Goal: Task Accomplishment & Management: Complete application form

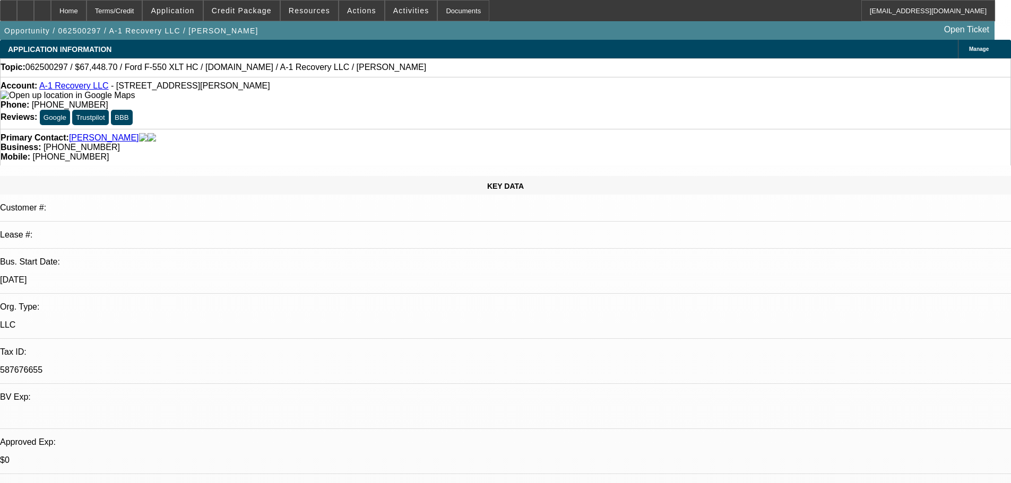
select select "0.1"
select select "2"
select select "0"
select select "6"
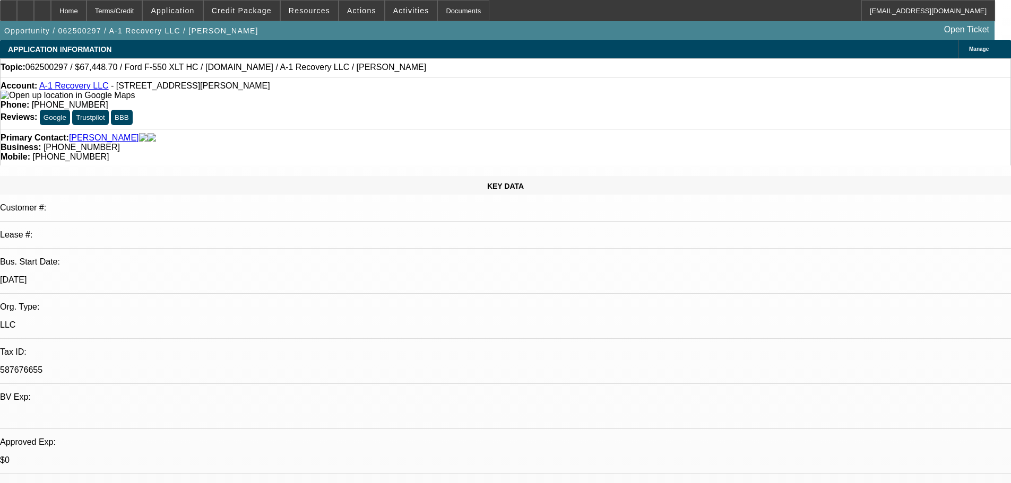
select select "0"
select select "3"
select select "0"
select select "6"
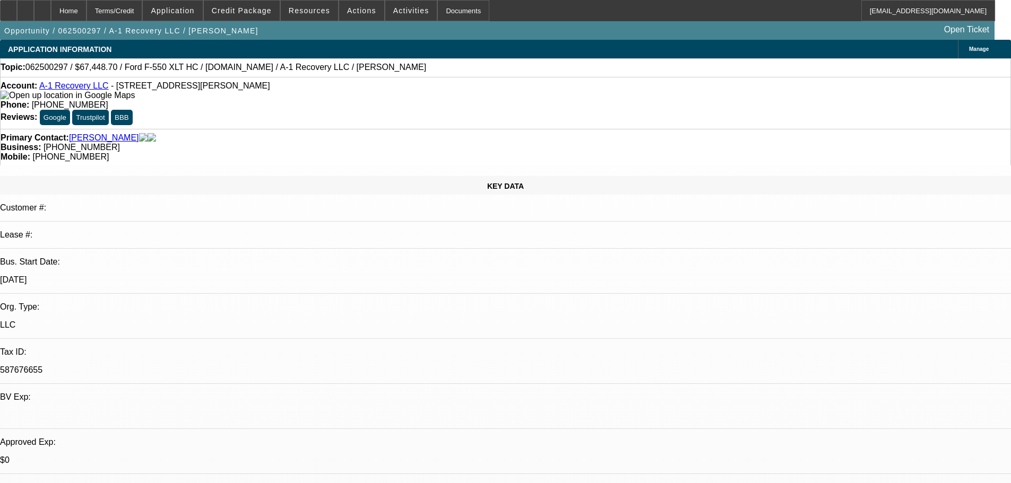
select select "0"
select select "6"
select select "0.1"
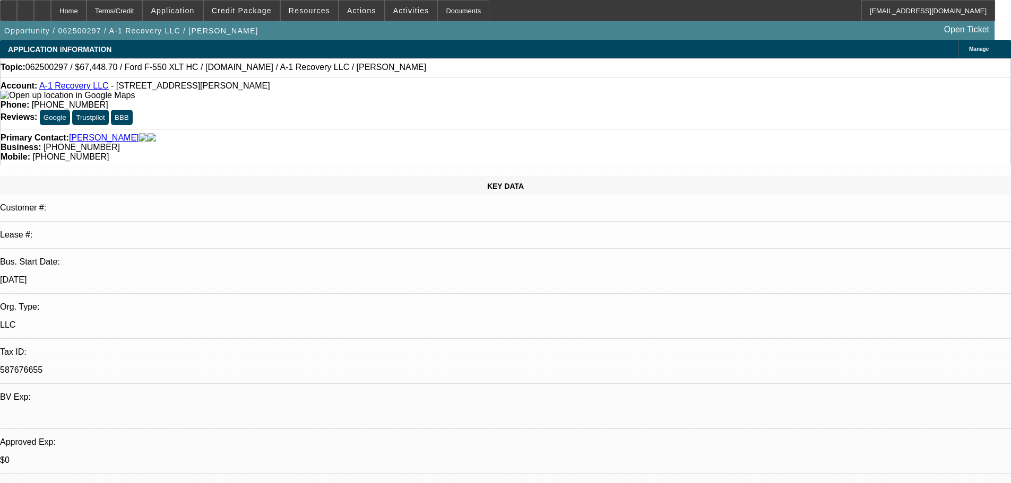
select select "2"
select select "0"
select select "6"
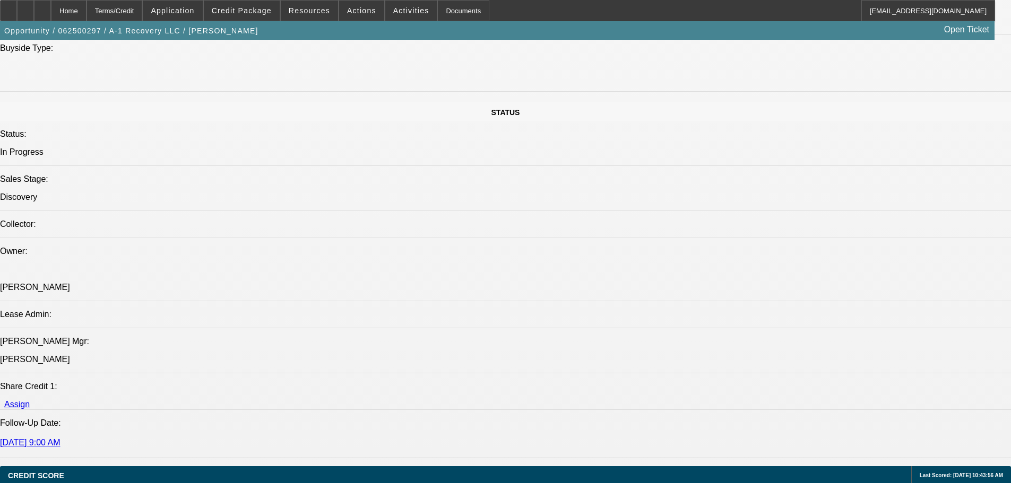
scroll to position [1167, 0]
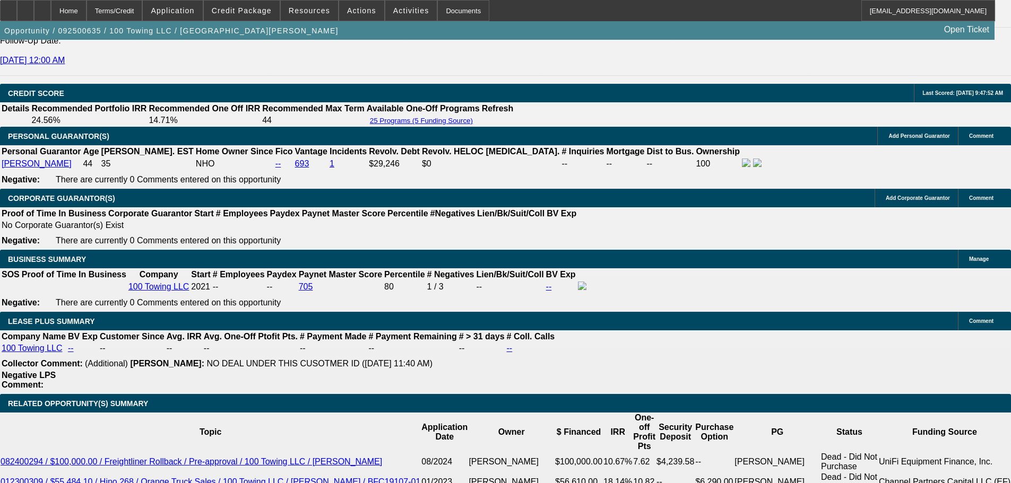
select select "0"
select select "2"
select select "0"
select select "6"
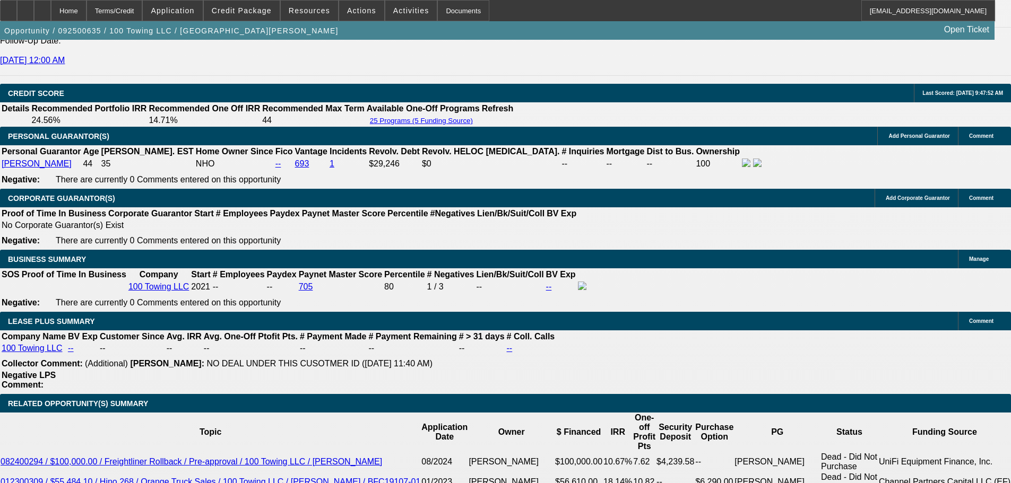
select select "0"
select select "2"
select select "0"
select select "6"
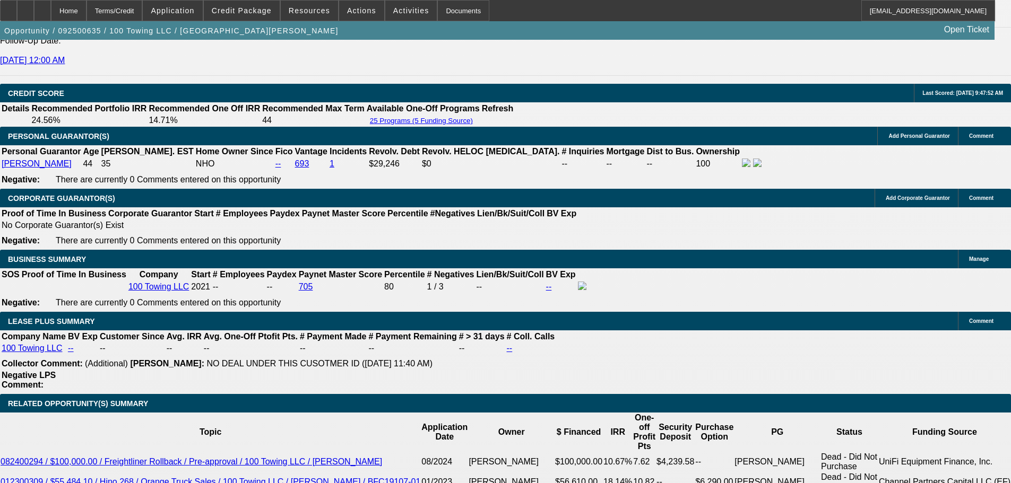
select select "2"
select select "0"
select select "6"
select select "0"
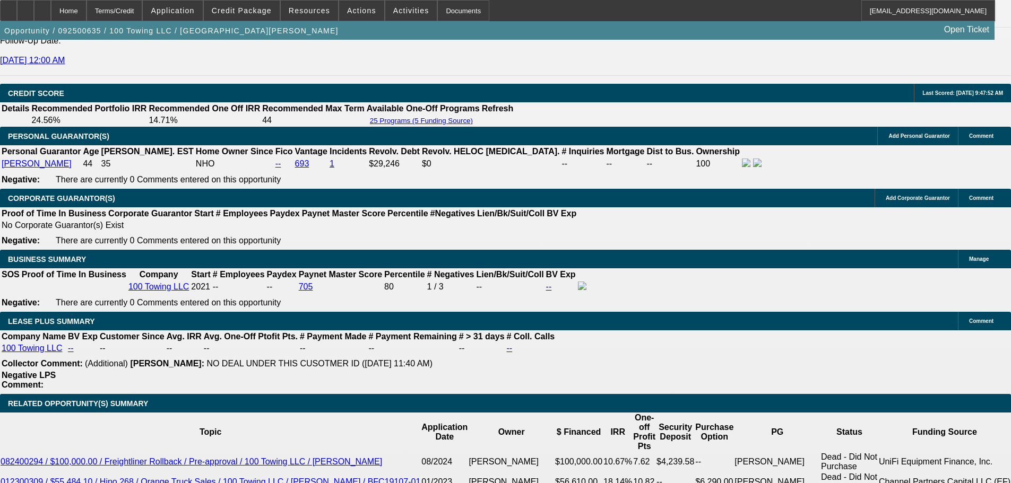
select select "0"
select select "3"
select select "0"
select select "6"
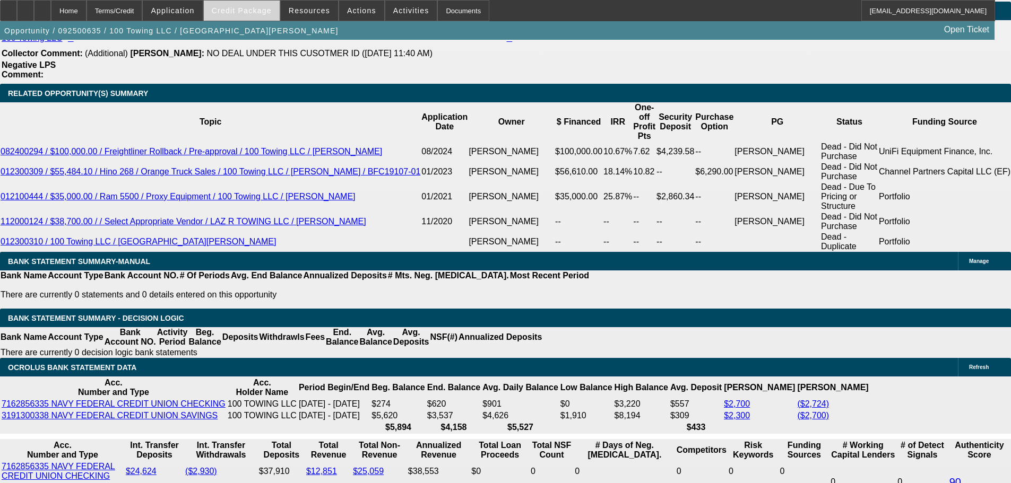
click at [276, 19] on span at bounding box center [242, 10] width 76 height 25
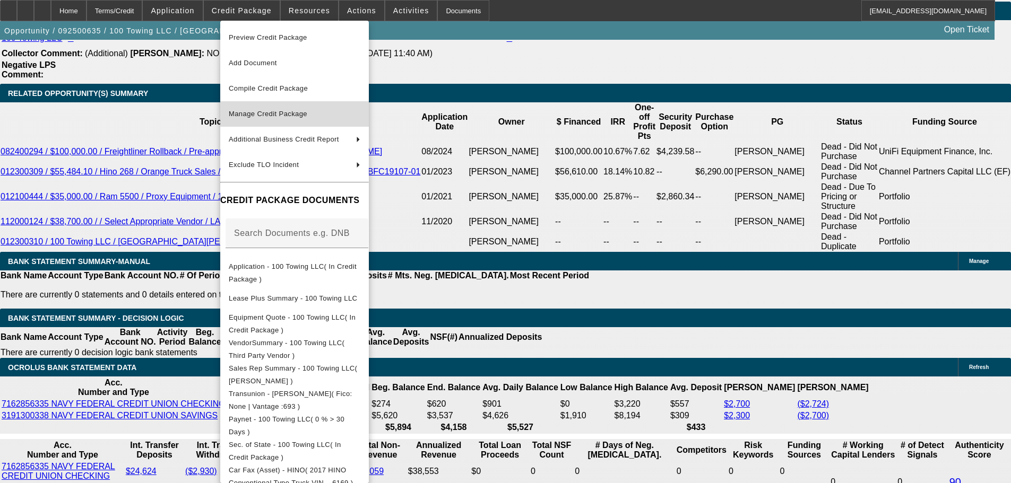
click at [309, 108] on span "Manage Credit Package" at bounding box center [295, 114] width 132 height 13
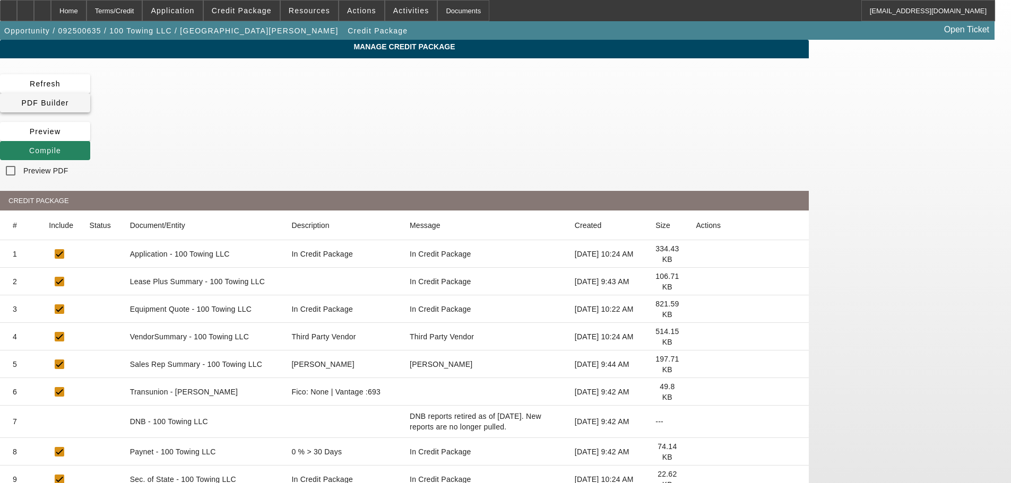
click at [68, 99] on span "PDF Builder" at bounding box center [44, 103] width 47 height 8
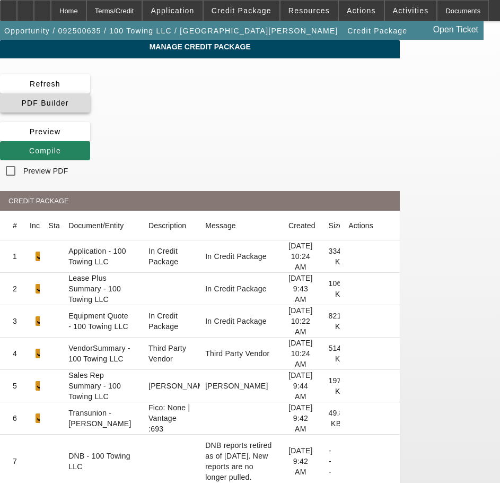
click at [68, 99] on span "PDF Builder" at bounding box center [44, 103] width 47 height 8
click at [90, 90] on span at bounding box center [45, 102] width 90 height 25
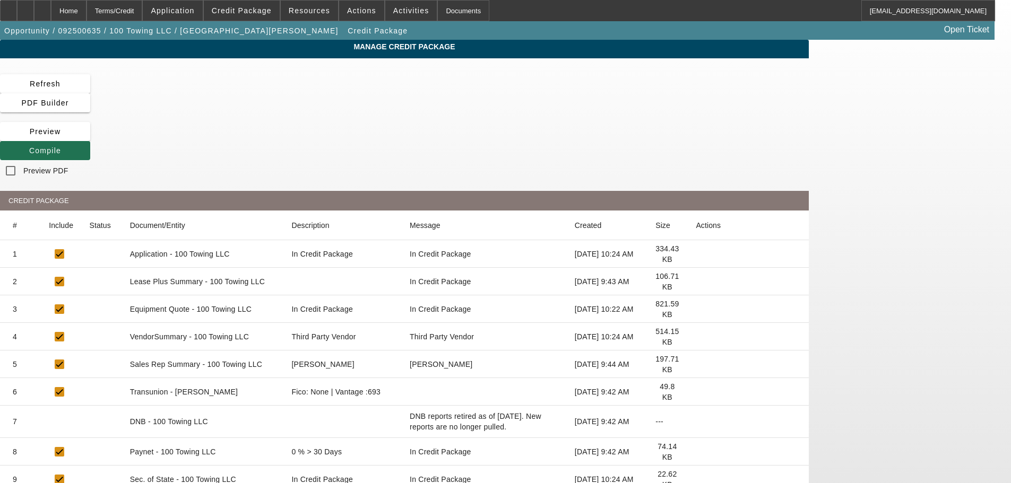
click at [90, 138] on span at bounding box center [45, 150] width 90 height 25
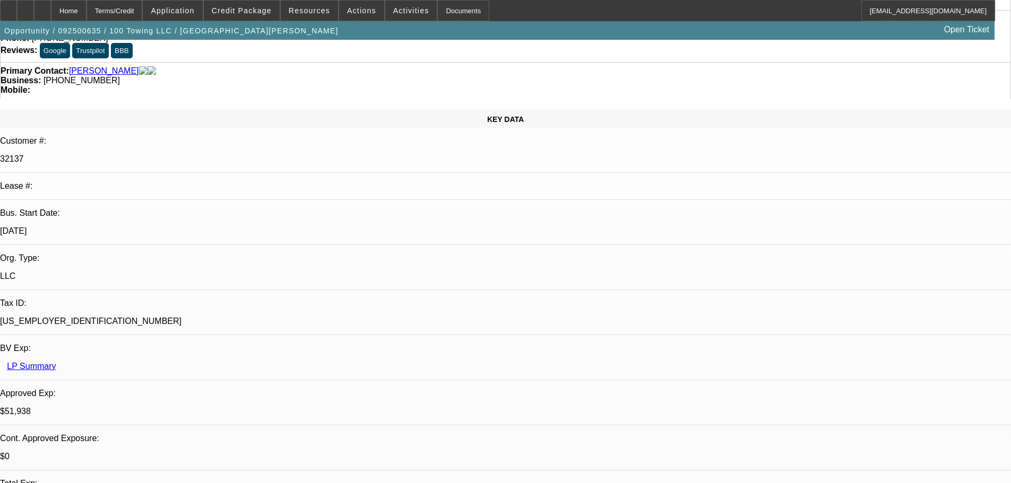
select select "0"
select select "2"
select select "0"
select select "6"
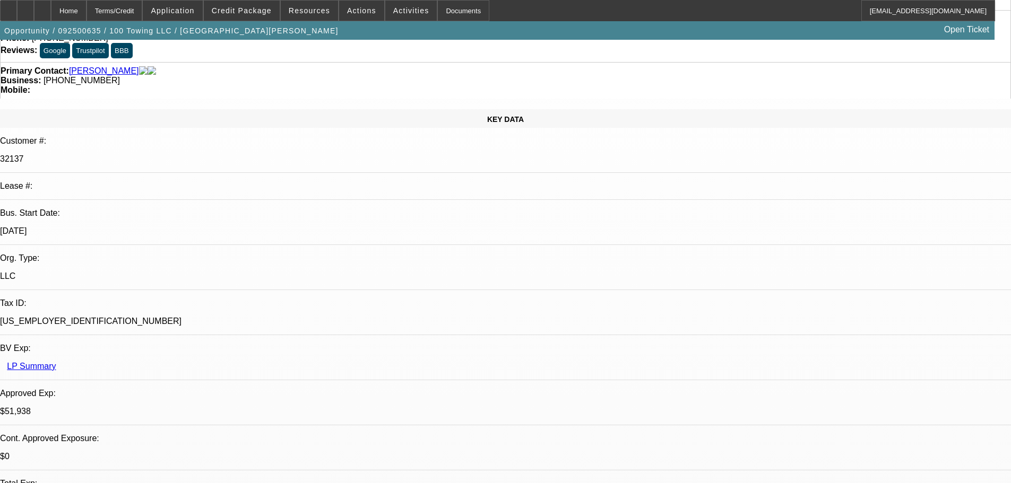
select select "0"
select select "2"
select select "0"
select select "6"
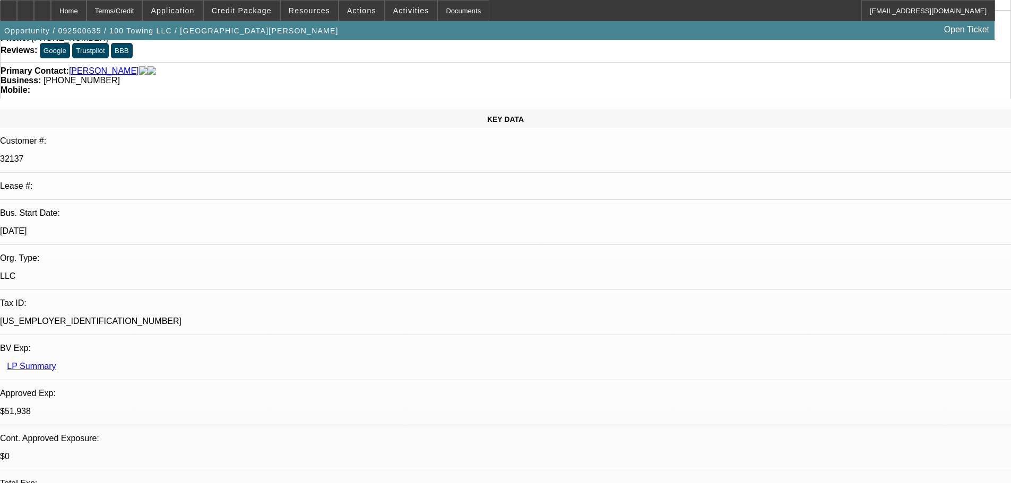
select select "2"
select select "0"
select select "6"
select select "0"
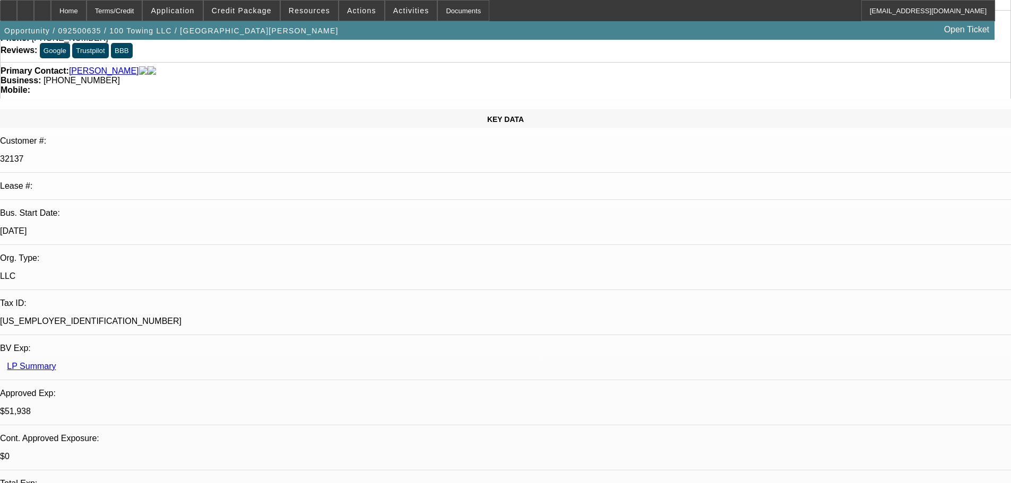
select select "0"
select select "3"
select select "0"
select select "6"
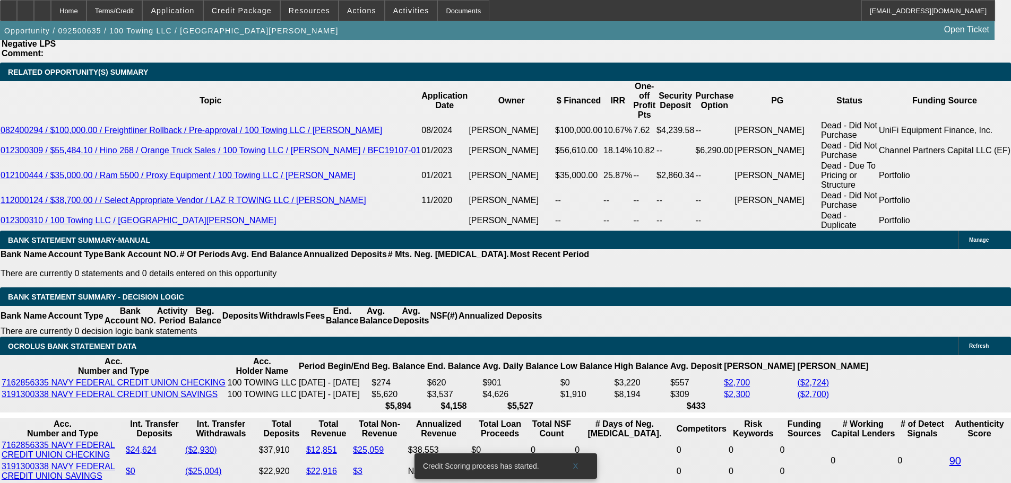
scroll to position [1912, 0]
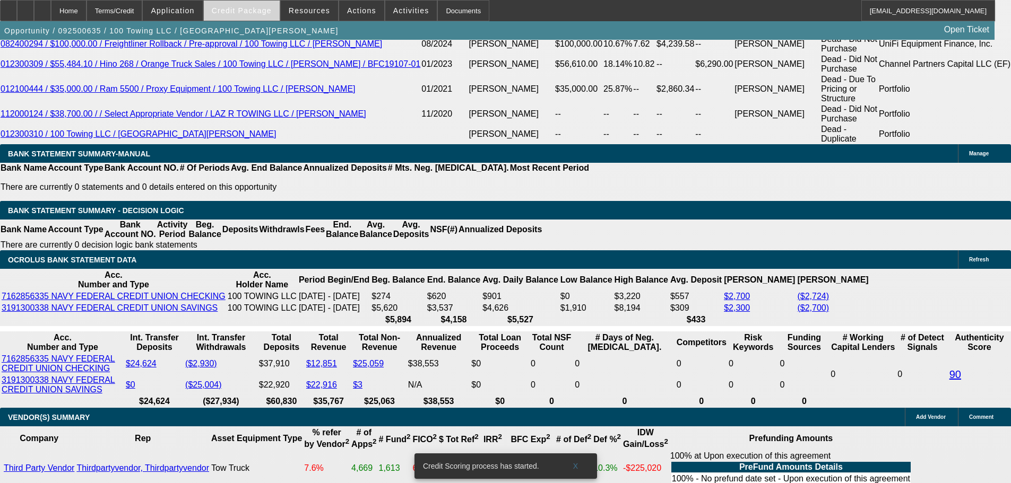
click at [275, 19] on span at bounding box center [242, 10] width 76 height 25
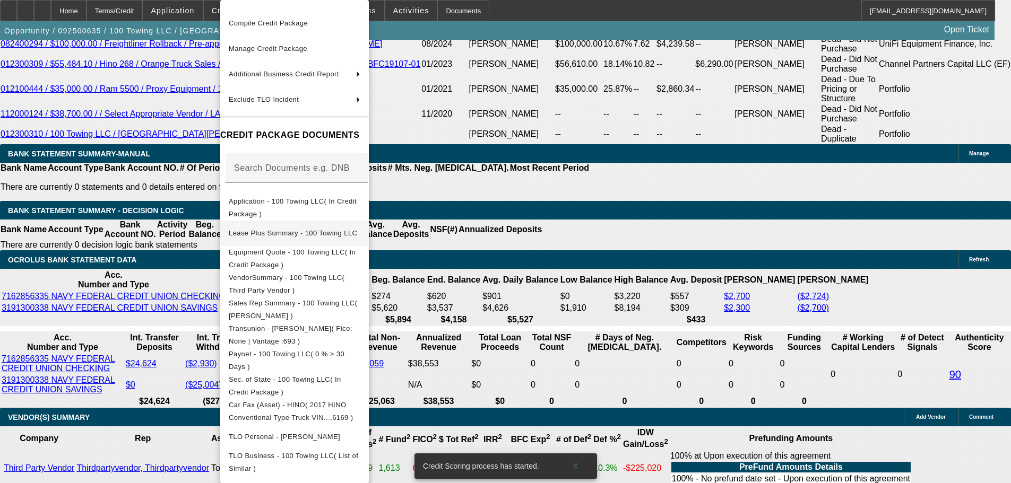
scroll to position [96, 0]
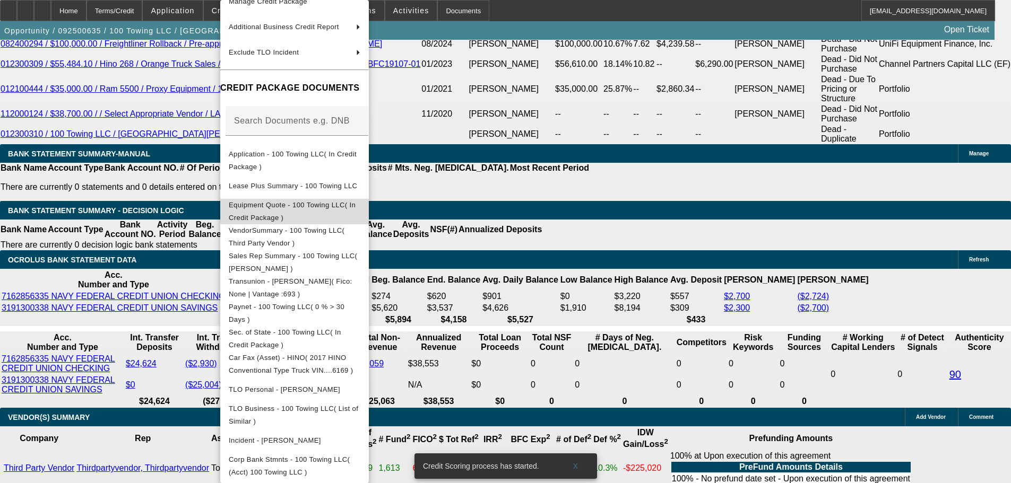
click at [324, 201] on span "Equipment Quote - 100 Towing LLC( In Credit Package )" at bounding box center [292, 211] width 127 height 21
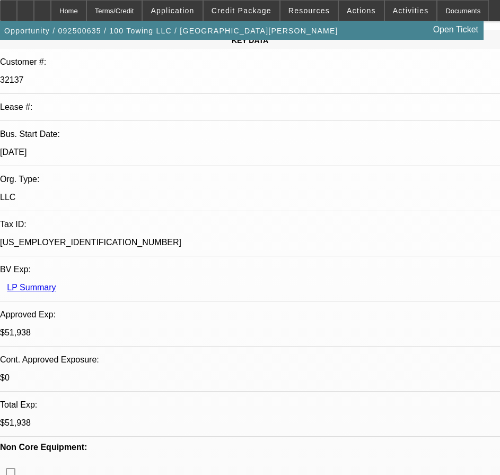
scroll to position [0, 0]
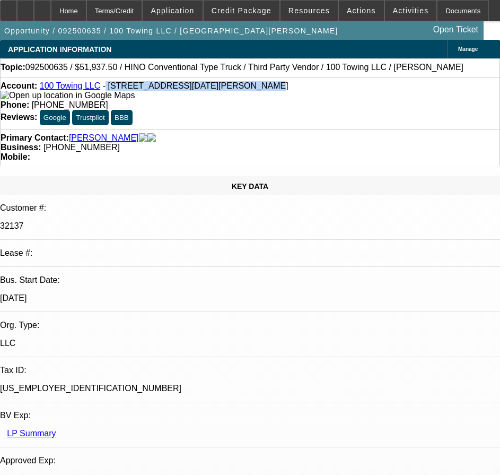
drag, startPoint x: 104, startPoint y: 89, endPoint x: 215, endPoint y: 90, distance: 111.4
click at [215, 90] on span "- [STREET_ADDRESS][DATE][PERSON_NAME]" at bounding box center [196, 85] width 186 height 9
drag, startPoint x: 101, startPoint y: 91, endPoint x: 148, endPoint y: 91, distance: 46.7
click at [148, 90] on span "- [STREET_ADDRESS][DATE][PERSON_NAME]" at bounding box center [196, 85] width 186 height 9
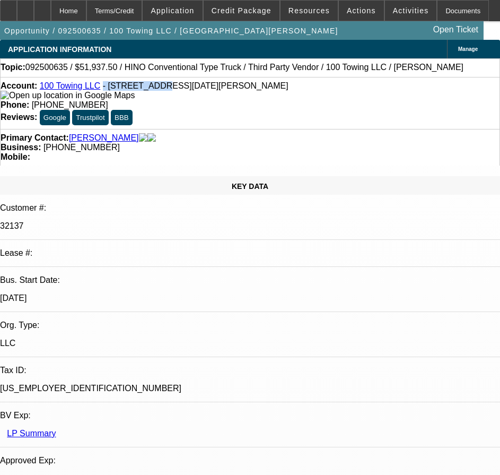
click at [148, 90] on span "- [STREET_ADDRESS][DATE][PERSON_NAME]" at bounding box center [196, 85] width 186 height 9
drag, startPoint x: 105, startPoint y: 89, endPoint x: 218, endPoint y: 90, distance: 112.5
click at [245, 89] on div "Account: 100 Towing LLC - 14181 Noel Rd Apt 6104, Dallas, TX 75254" at bounding box center [250, 90] width 499 height 19
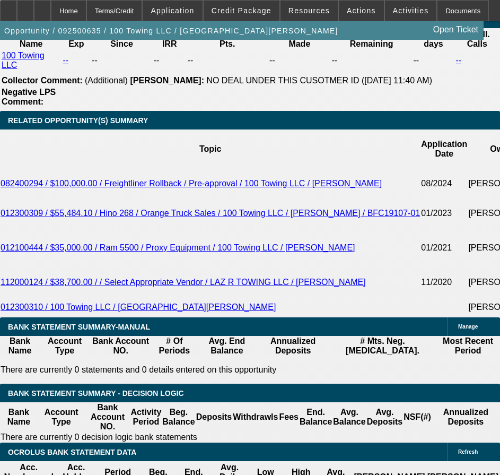
scroll to position [2069, 0]
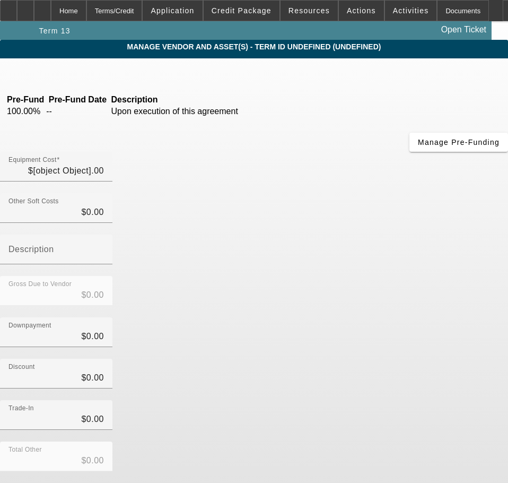
type input "$55,000.00"
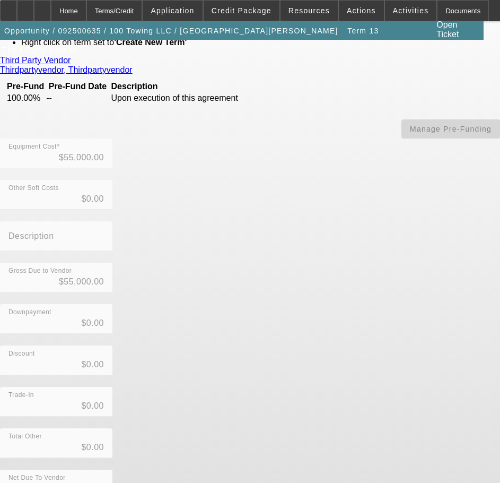
scroll to position [92, 0]
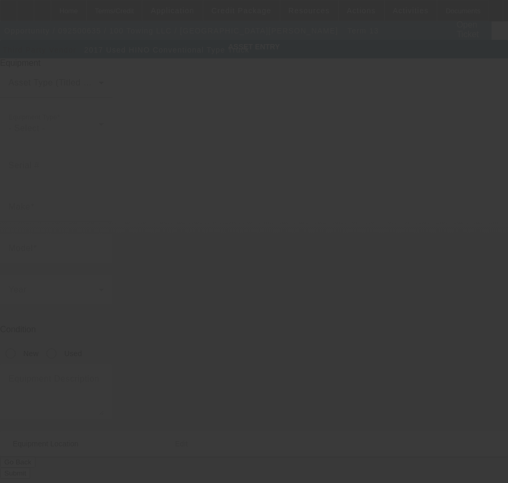
type input "5PVNE8JV7H4S56169"
type input "Hino"
type input "Conventional Type Truck"
radio input "true"
type input "14181 Noel Rd"
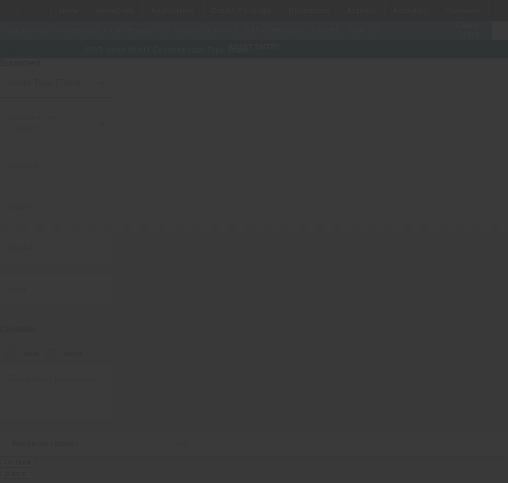
type input "Apt 6104"
type input "Dallas"
type input "75254"
type input "Dallas"
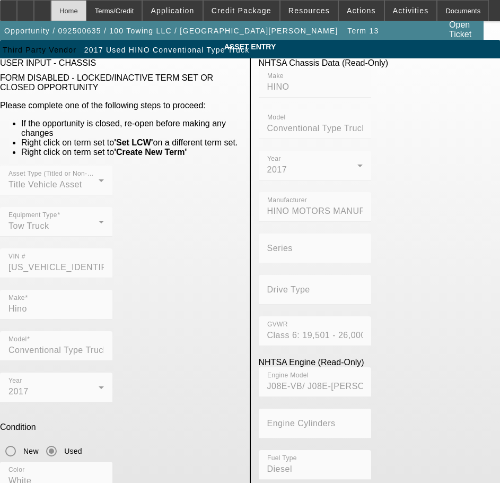
click at [86, 11] on div "Home" at bounding box center [69, 10] width 36 height 21
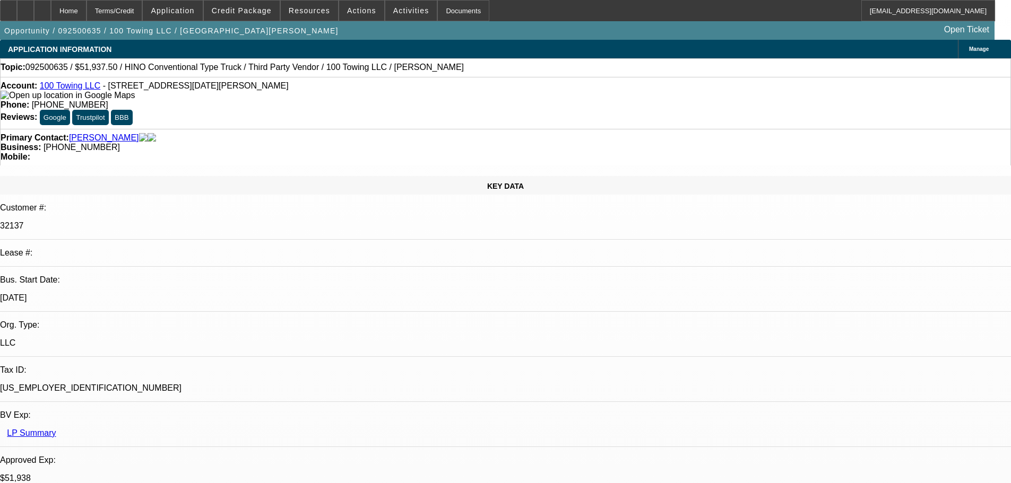
select select "0"
select select "2"
select select "0"
select select "6"
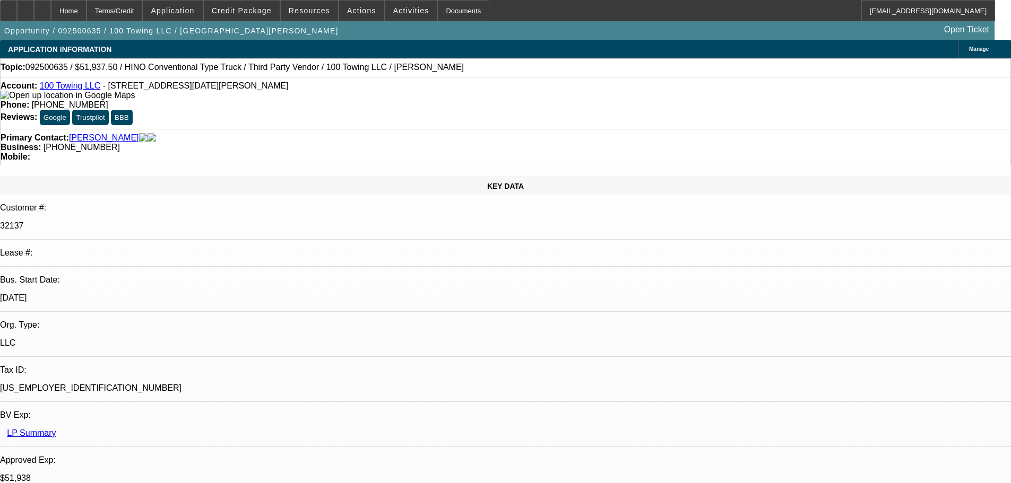
select select "0"
select select "2"
select select "0"
select select "6"
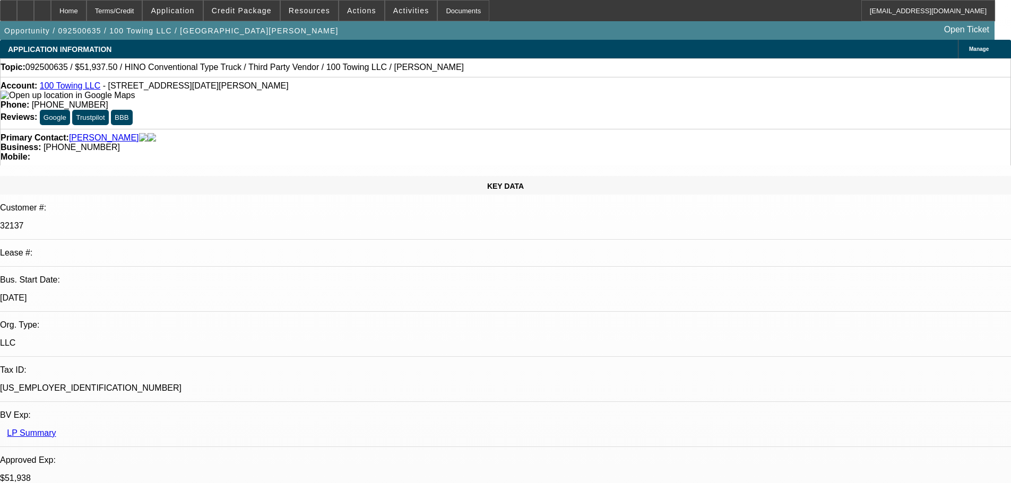
select select "2"
select select "0"
select select "6"
select select "0"
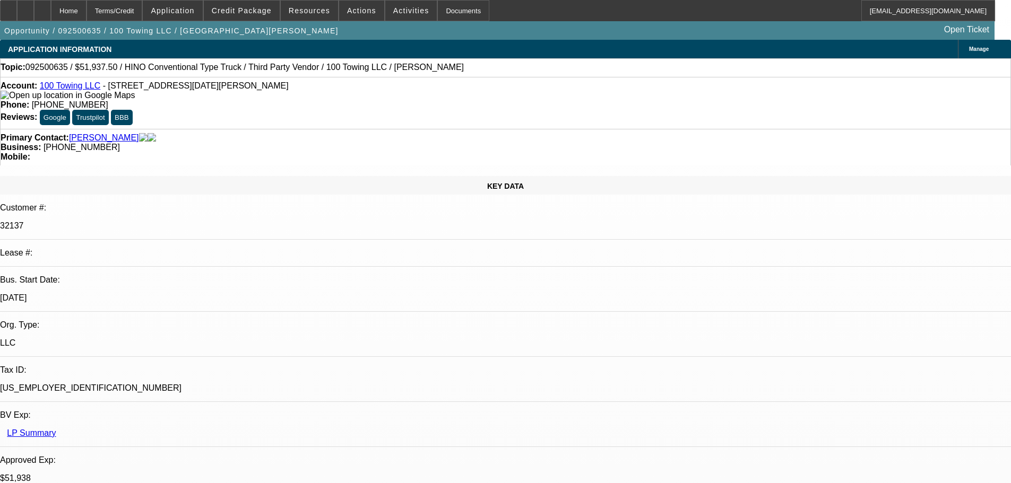
select select "0"
select select "3"
select select "0"
select select "6"
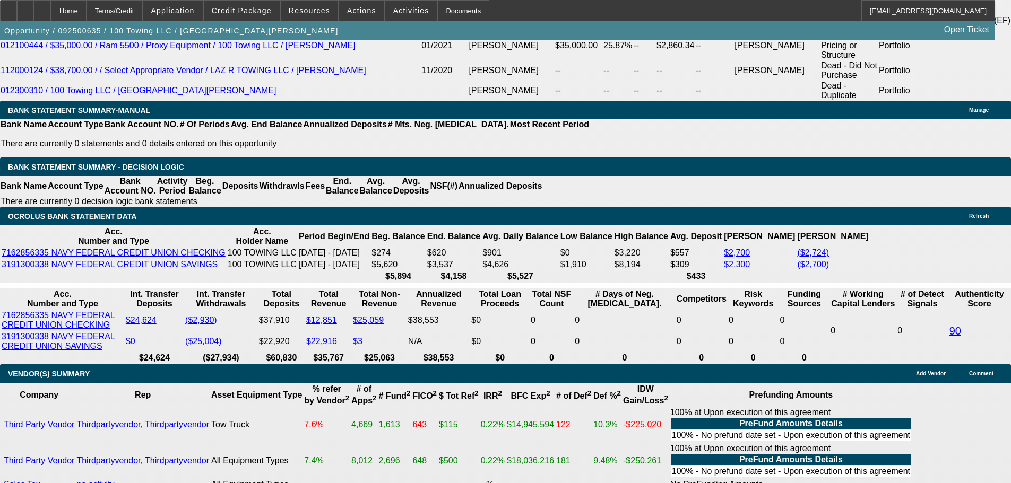
scroll to position [2046, 0]
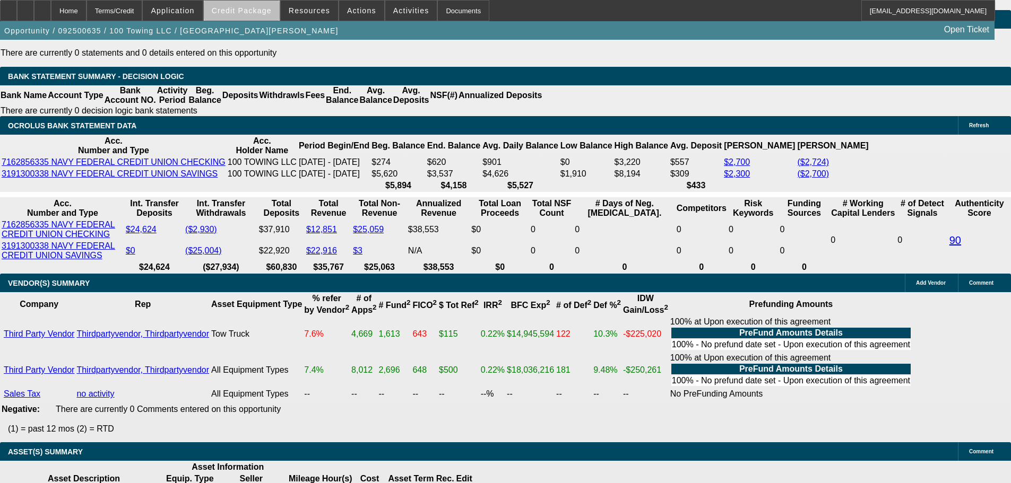
click at [271, 10] on span "Credit Package" at bounding box center [242, 10] width 60 height 8
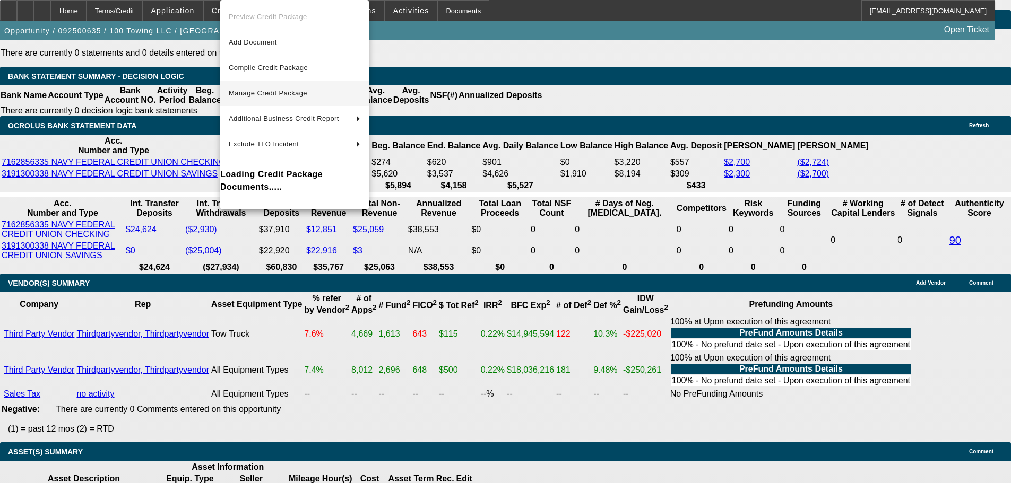
click at [284, 84] on button "Manage Credit Package" at bounding box center [294, 93] width 149 height 25
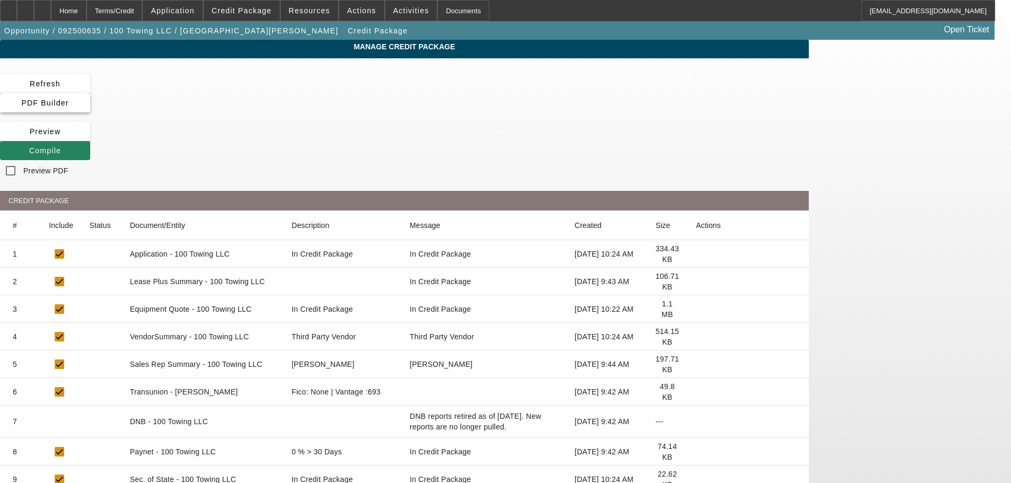
click at [21, 99] on icon at bounding box center [21, 103] width 0 height 8
click at [90, 138] on span at bounding box center [45, 150] width 90 height 25
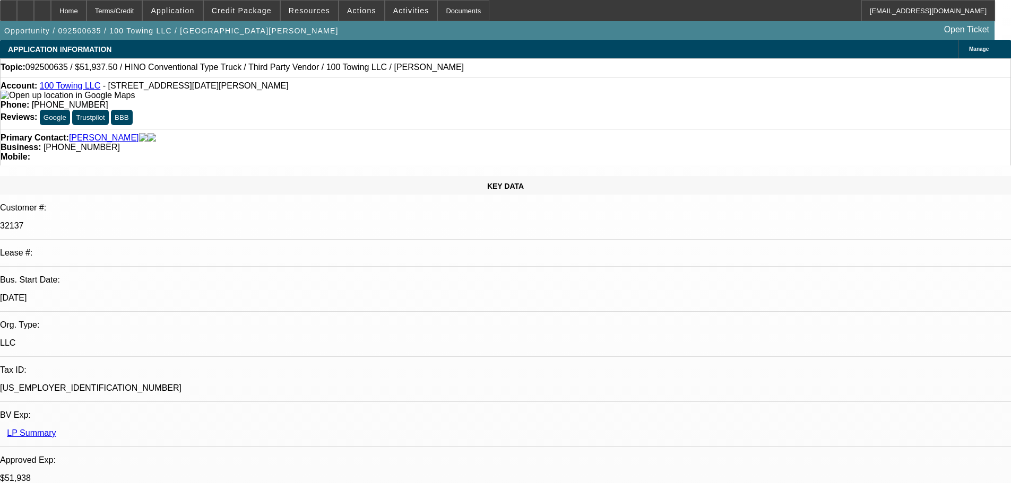
select select "0"
select select "2"
select select "0"
select select "6"
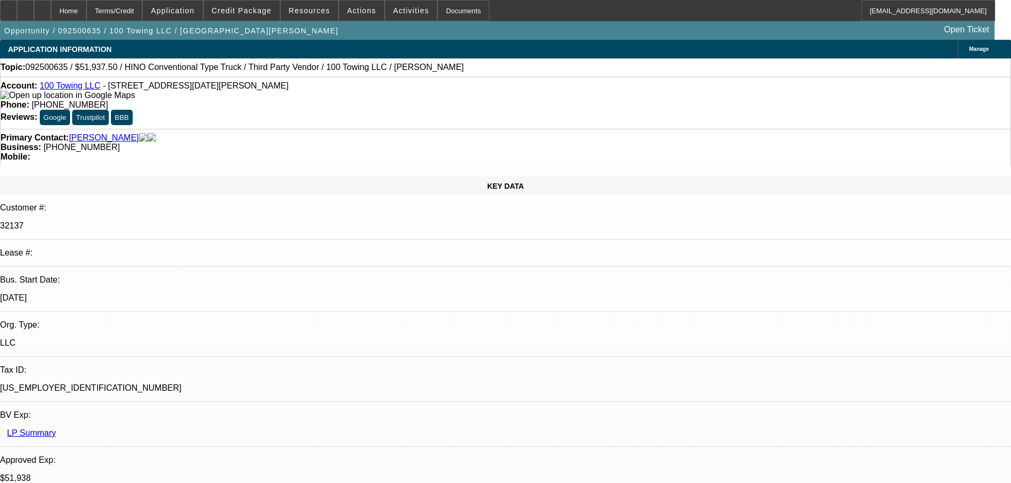
select select "0"
select select "2"
select select "0"
select select "6"
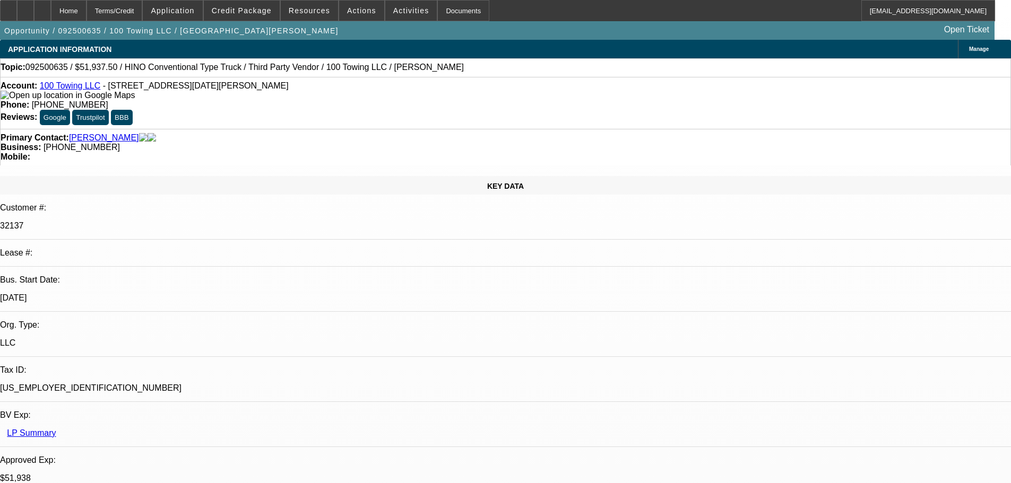
select select "2"
select select "0"
select select "6"
select select "0"
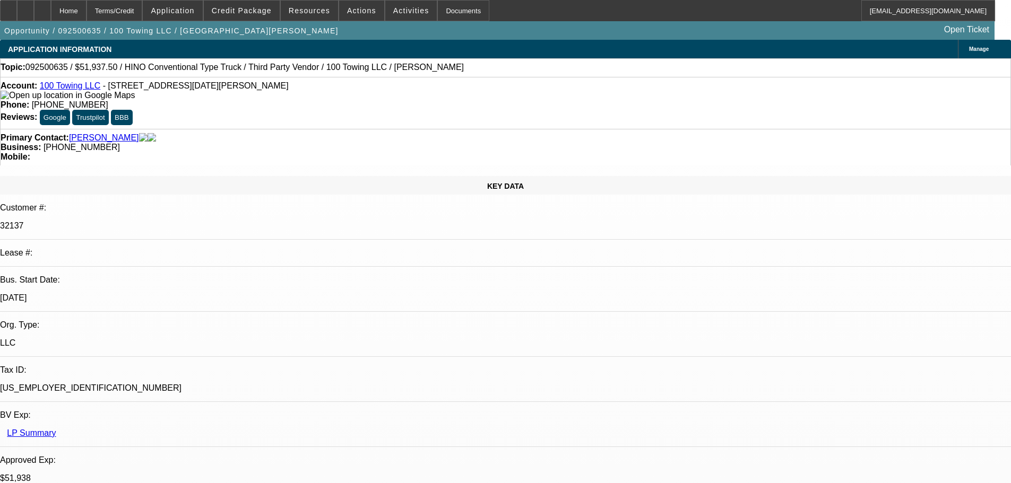
select select "0"
select select "3"
select select "0"
select select "6"
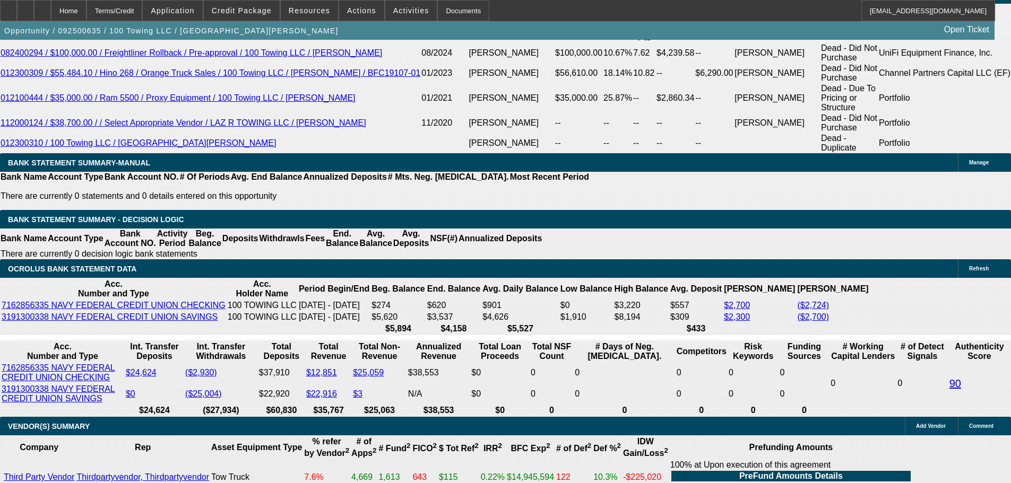
scroll to position [1906, 0]
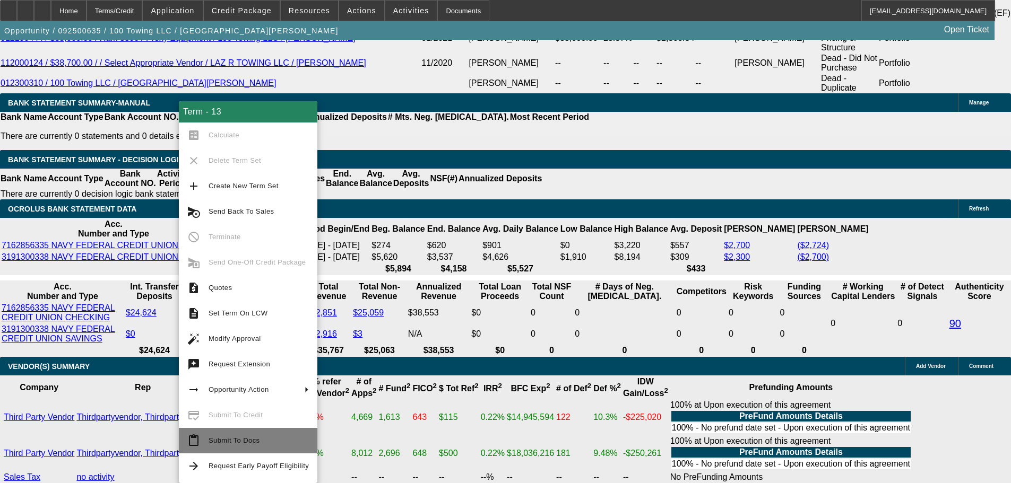
scroll to position [1963, 0]
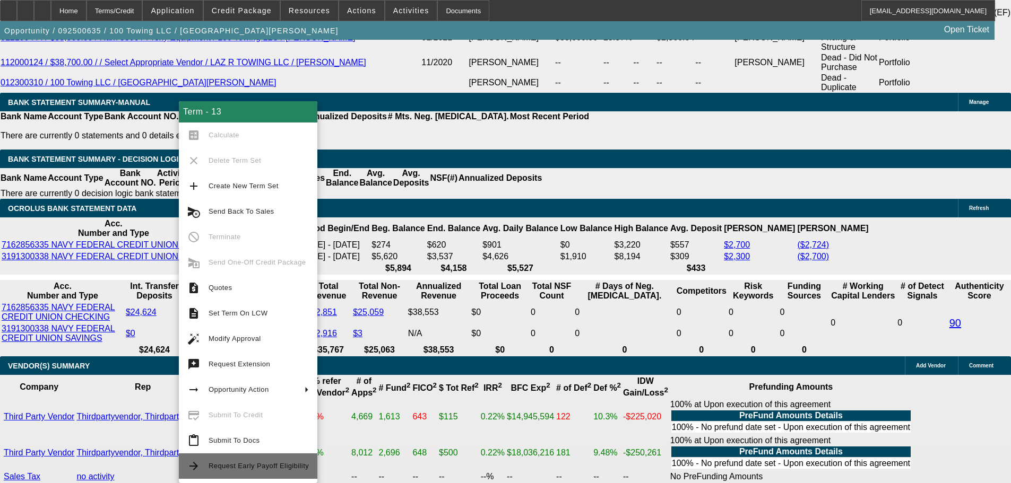
click at [273, 476] on button "arrow_forward Request Early Payoff Eligibility" at bounding box center [248, 466] width 138 height 25
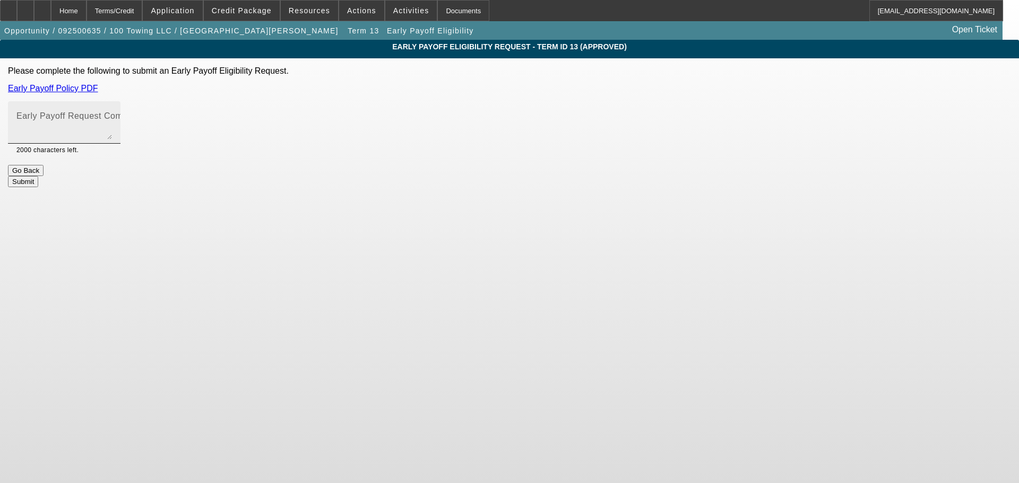
click at [112, 127] on textarea "Early Payoff Request Comment" at bounding box center [64, 126] width 96 height 25
type textarea "Requesting EPO on this one"
click at [38, 176] on button "Submit" at bounding box center [23, 181] width 30 height 11
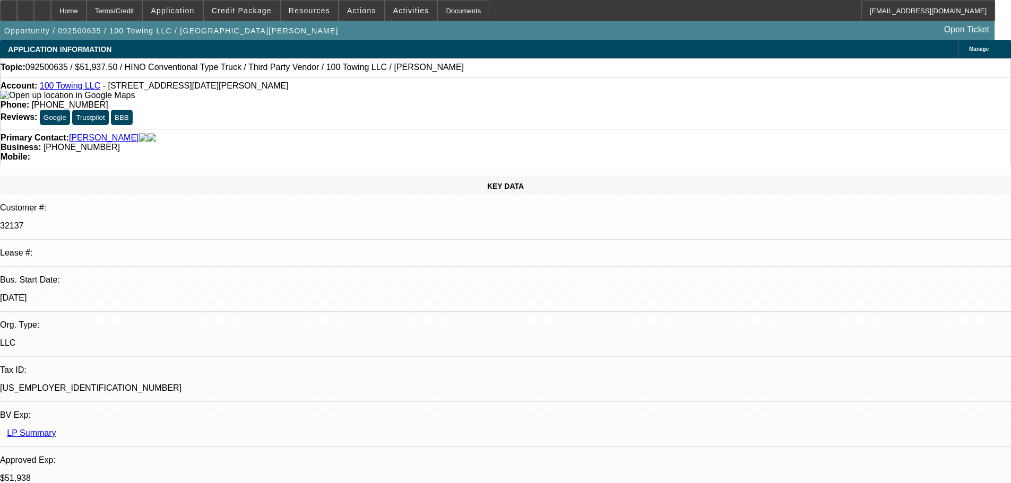
select select "0"
select select "2"
select select "0"
select select "6"
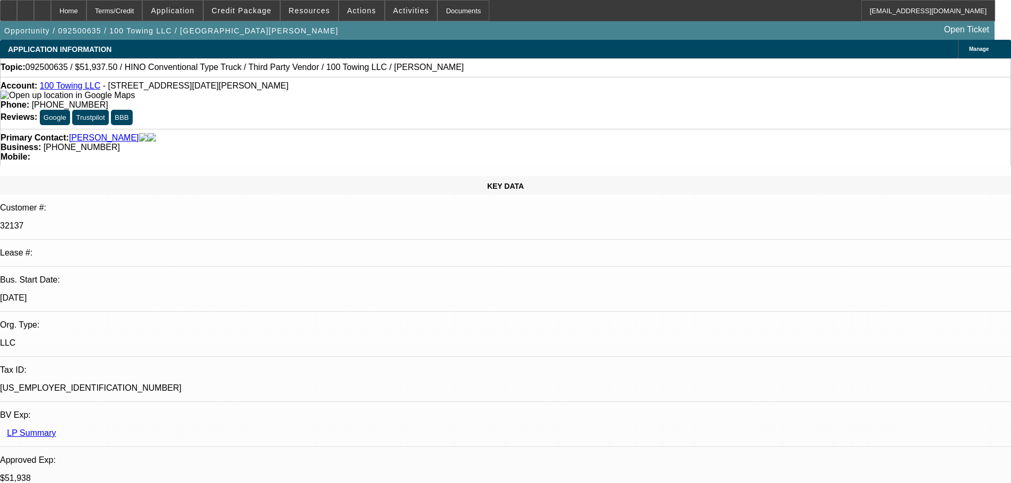
select select "0"
select select "2"
select select "0"
select select "6"
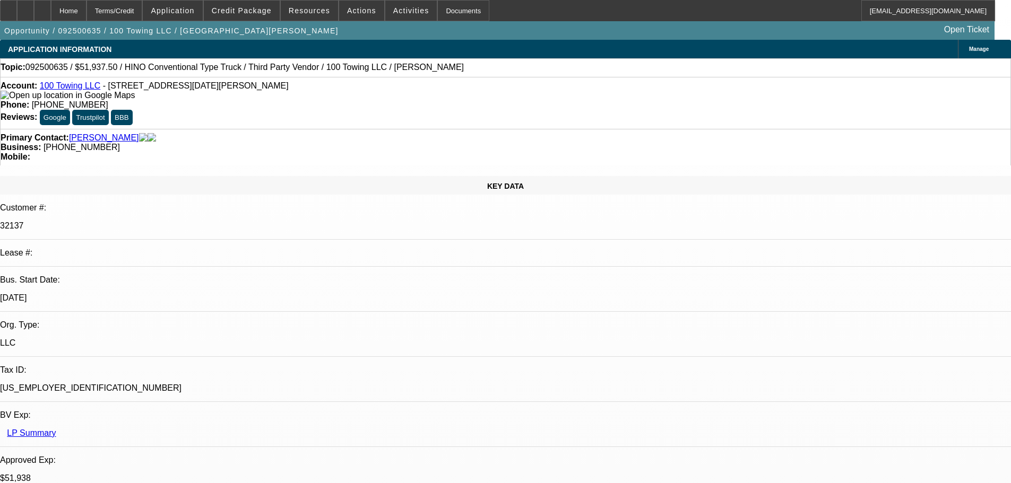
select select "2"
select select "0"
select select "6"
select select "0"
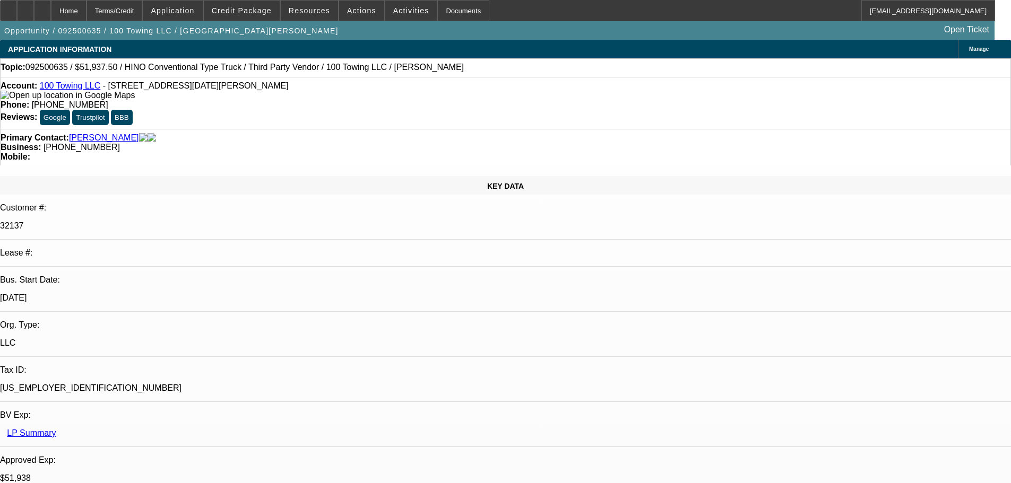
select select "0"
select select "3"
select select "0"
select select "6"
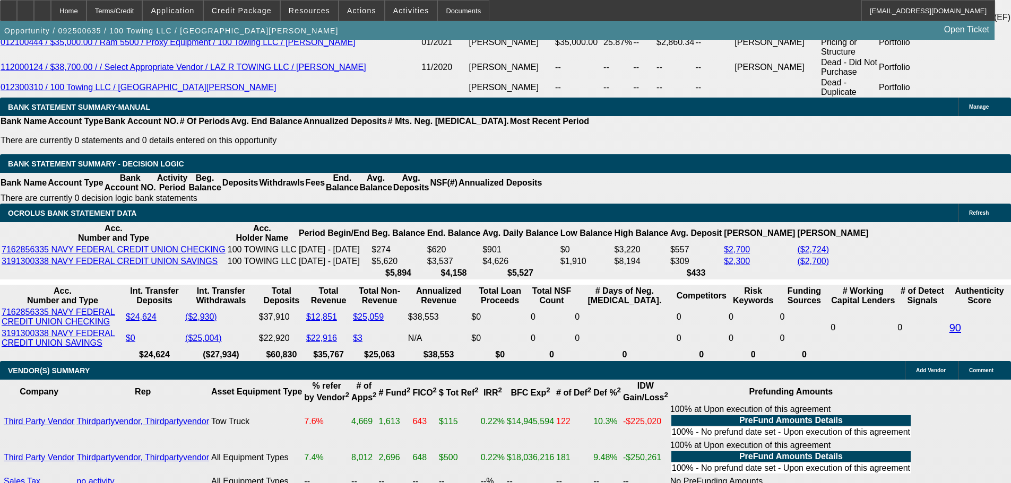
scroll to position [1963, 0]
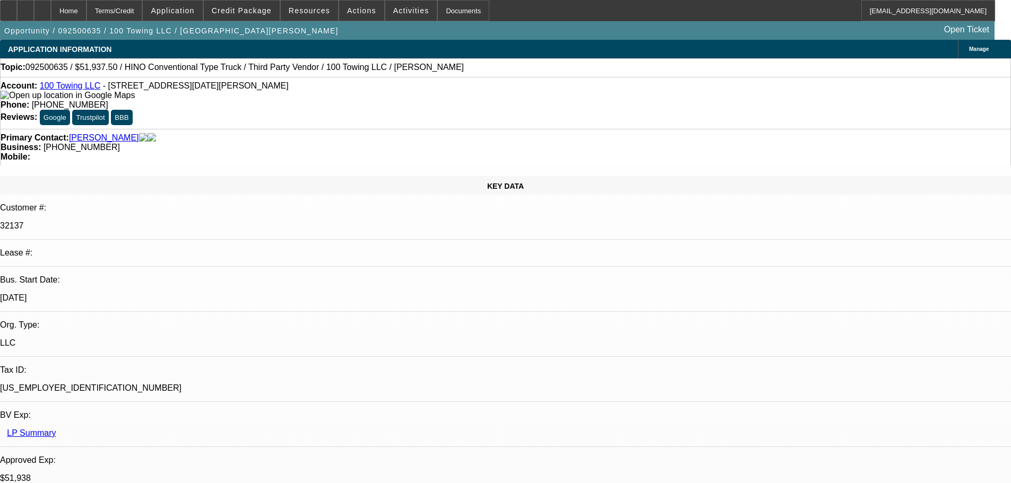
select select "0"
select select "2"
select select "0"
select select "6"
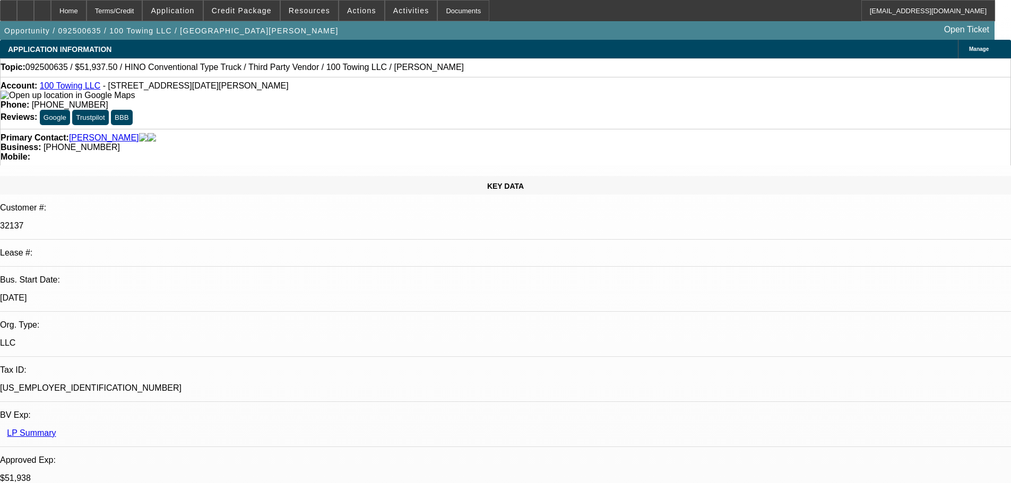
select select "0"
select select "2"
select select "0"
select select "6"
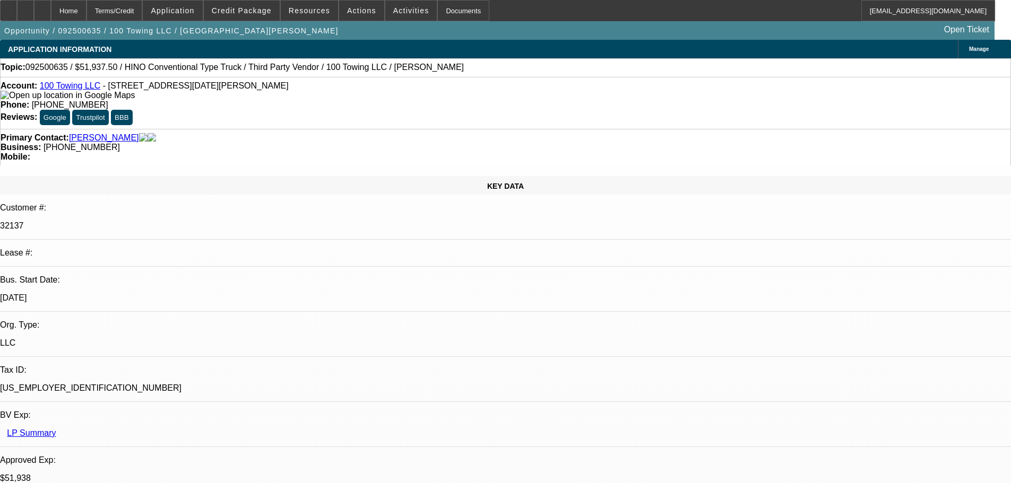
select select "2"
select select "0"
select select "6"
select select "0"
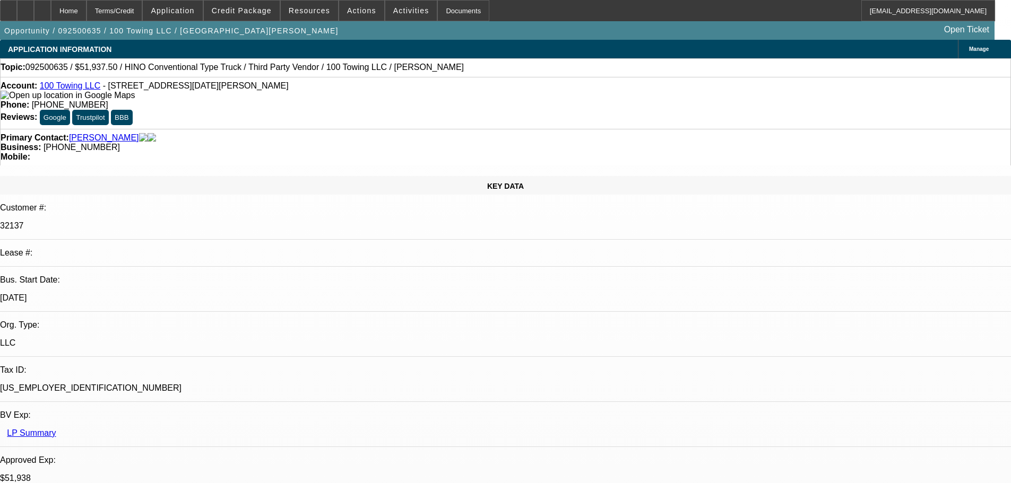
select select "0"
select select "3"
select select "0"
select select "6"
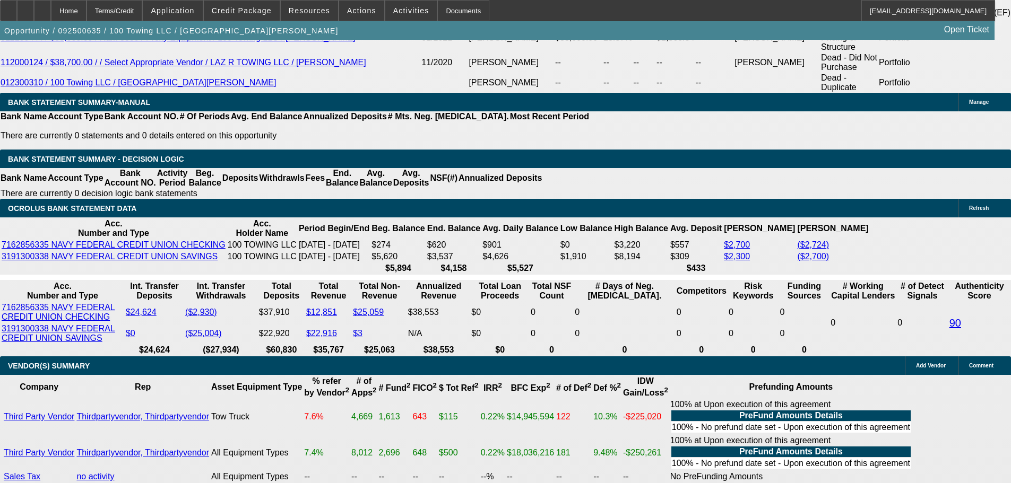
scroll to position [2050, 0]
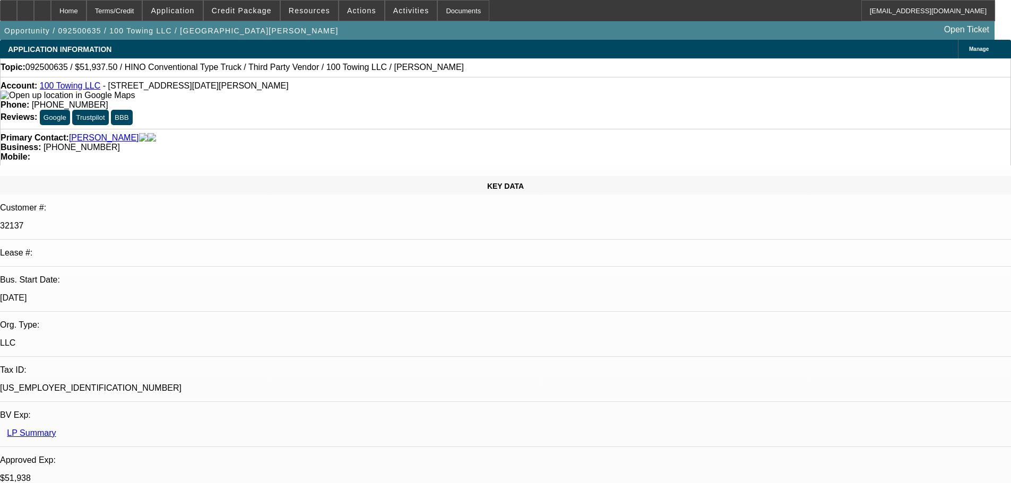
select select "0"
select select "2"
select select "0"
select select "6"
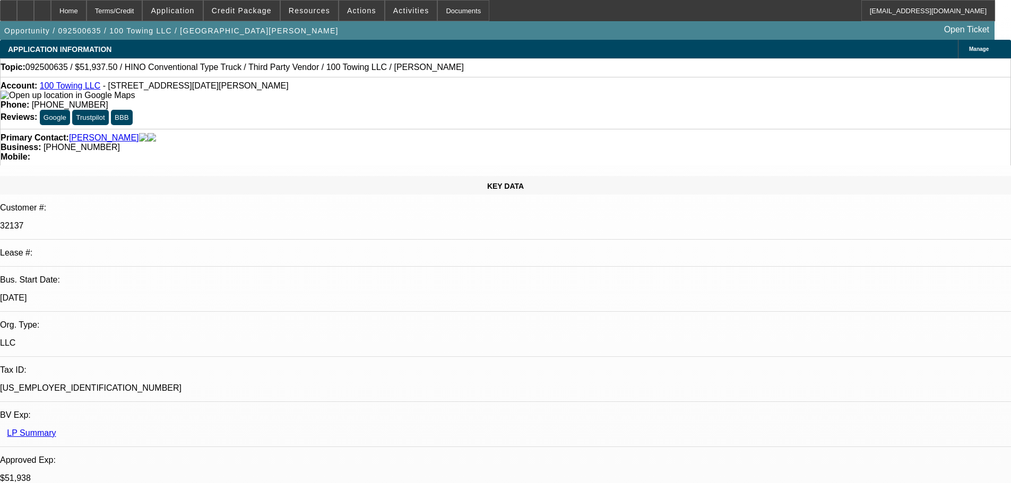
select select "0"
select select "2"
select select "0"
select select "6"
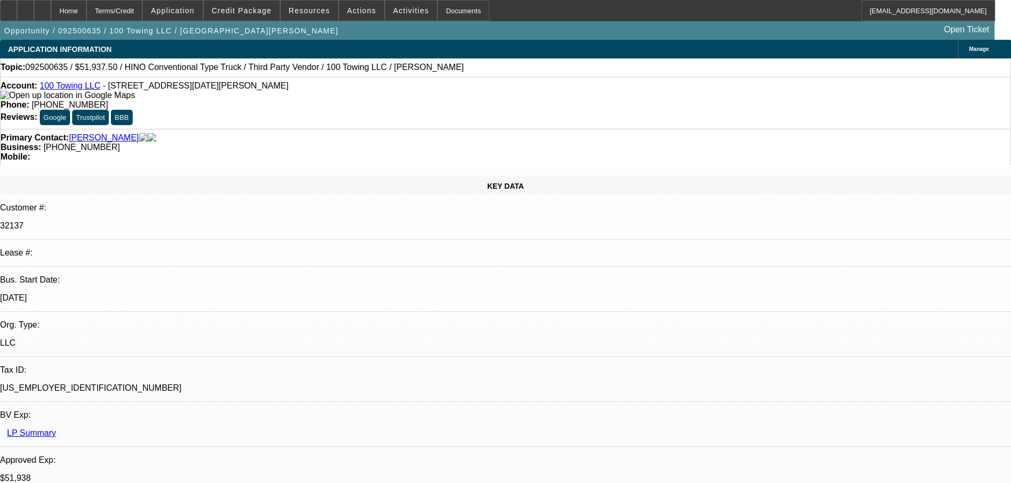
select select "2"
select select "0"
select select "6"
select select "0"
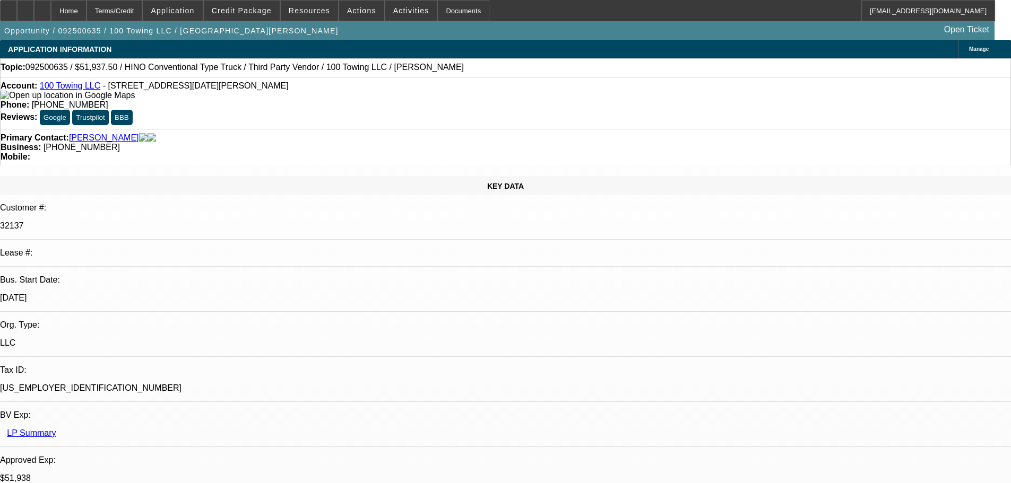
select select "0"
select select "3"
select select "0"
select select "6"
click at [17, 16] on div at bounding box center [8, 10] width 17 height 21
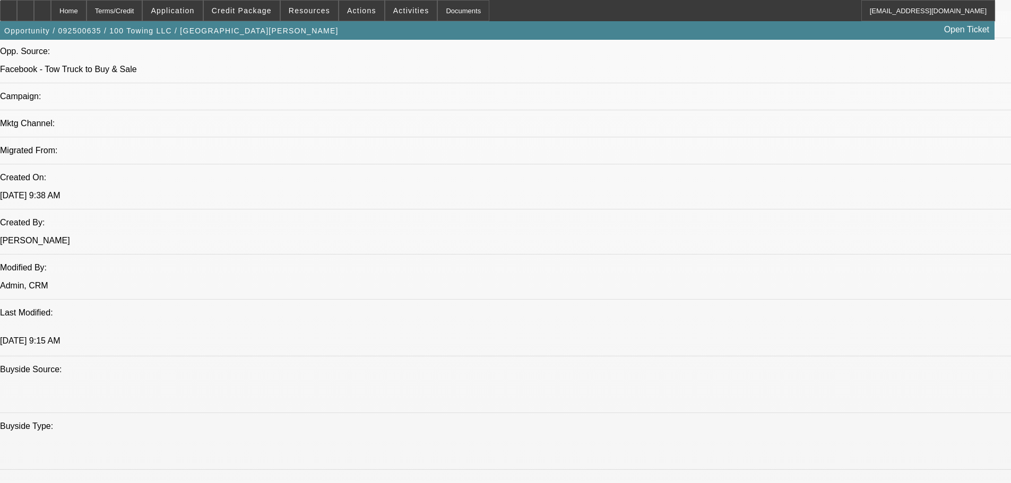
scroll to position [902, 0]
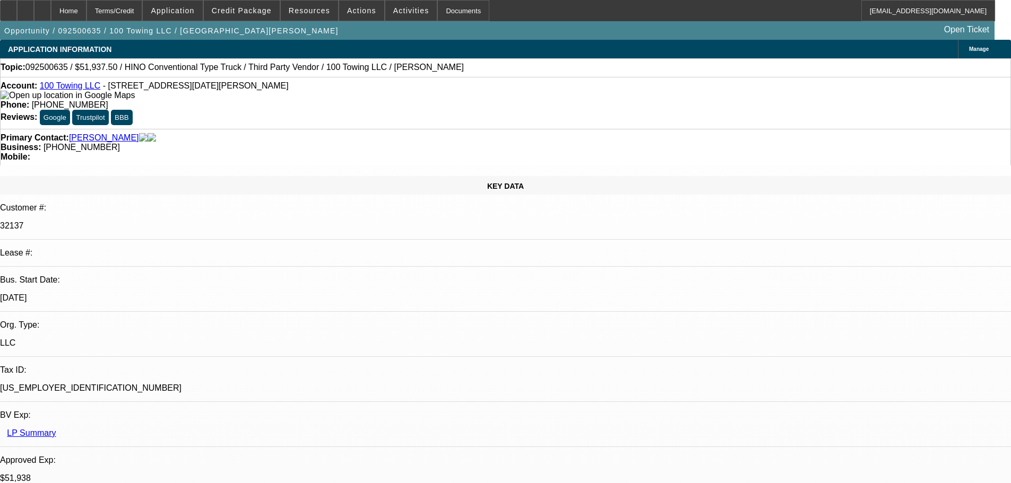
select select "0"
select select "2"
select select "0"
select select "6"
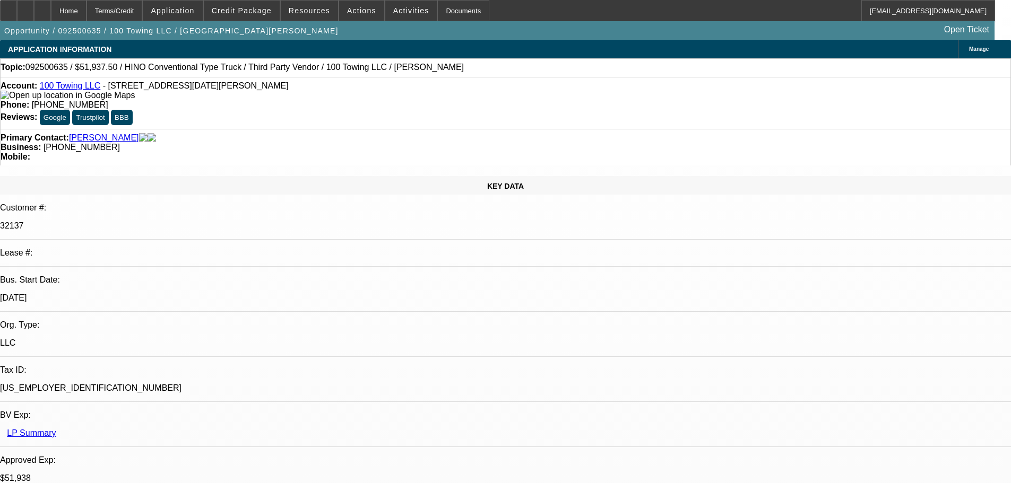
select select "0"
select select "2"
select select "0"
select select "6"
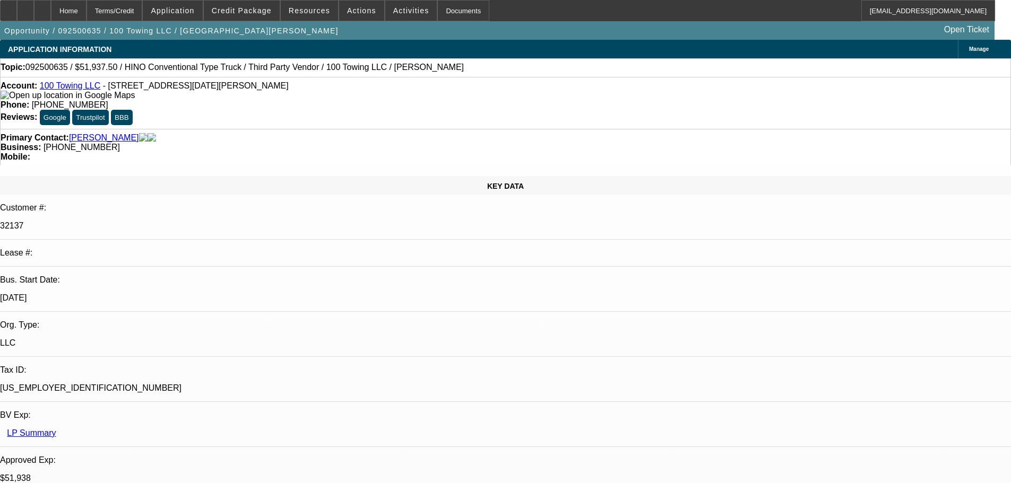
select select "2"
select select "0"
select select "6"
select select "0"
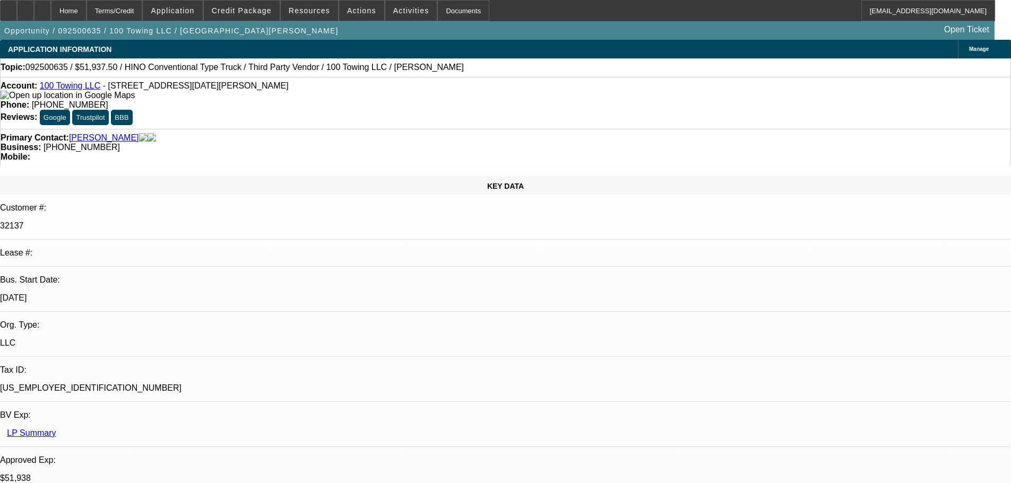
select select "0"
select select "3"
select select "0"
select select "6"
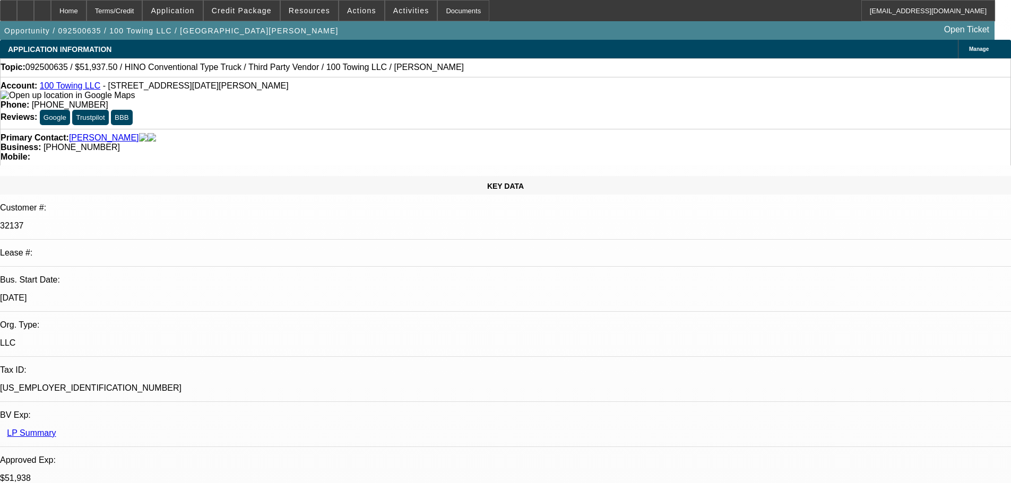
drag, startPoint x: 891, startPoint y: 384, endPoint x: 981, endPoint y: 388, distance: 89.7
drag, startPoint x: 859, startPoint y: 377, endPoint x: 723, endPoint y: 366, distance: 136.9
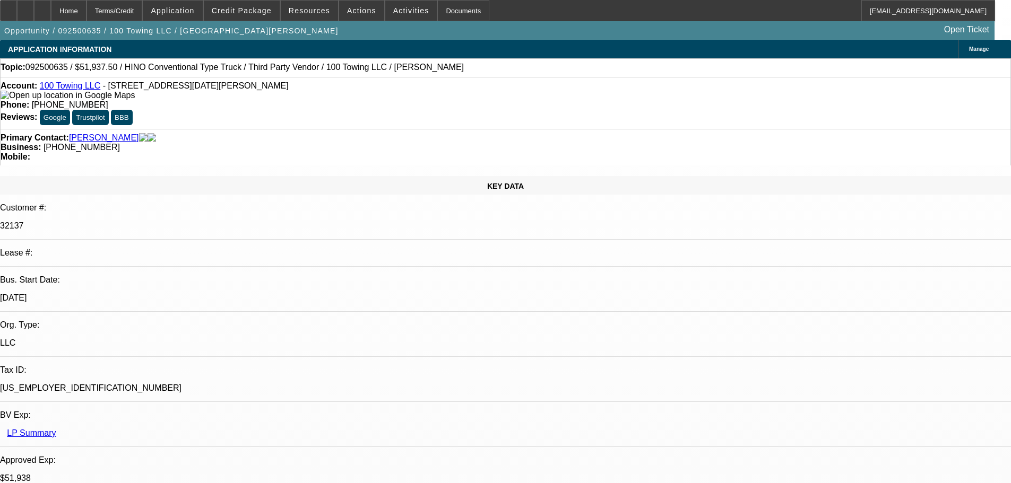
copy p "seller is doing the old "I have a cash buyer" dance. I'm trying to limit the am…"
click at [8, 7] on icon at bounding box center [8, 7] width 0 height 0
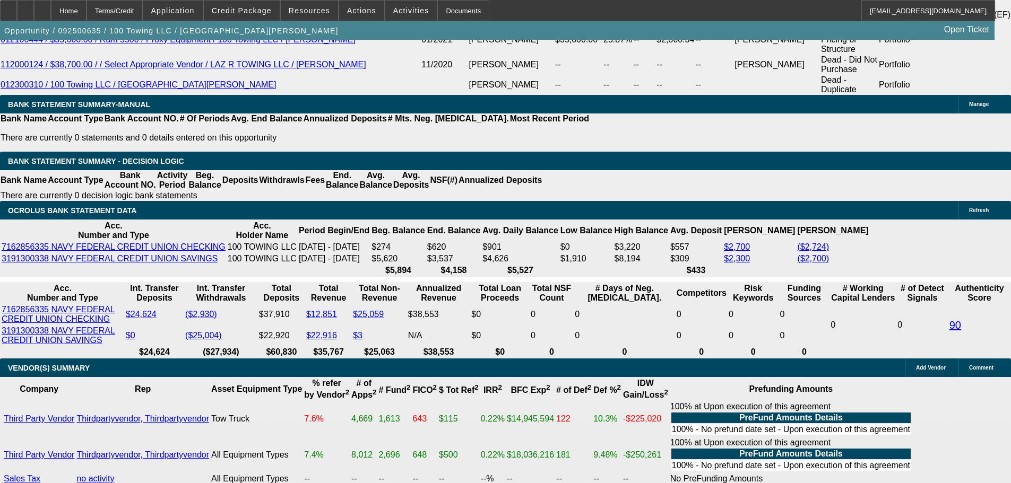
scroll to position [1887, 0]
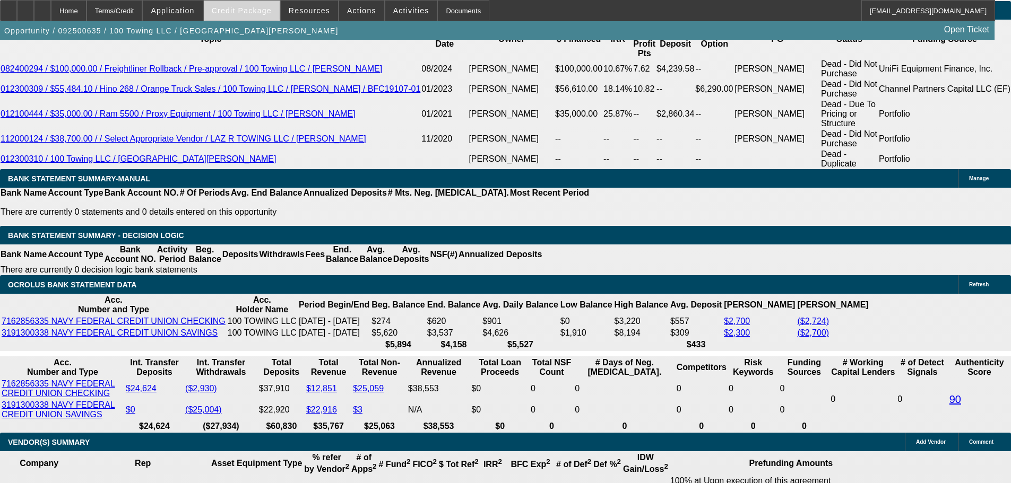
click at [266, 6] on span at bounding box center [242, 10] width 76 height 25
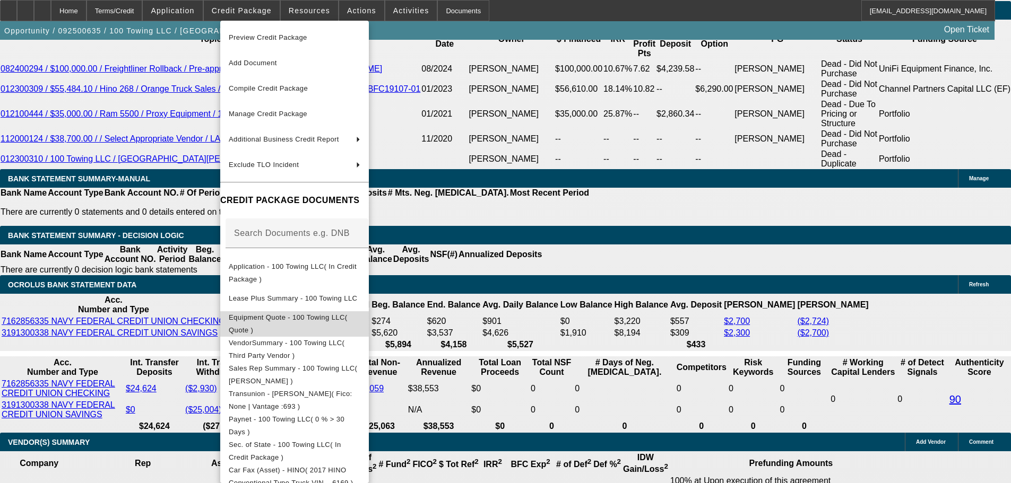
click at [347, 317] on span "Equipment Quote - 100 Towing LLC( Quote )" at bounding box center [288, 324] width 118 height 21
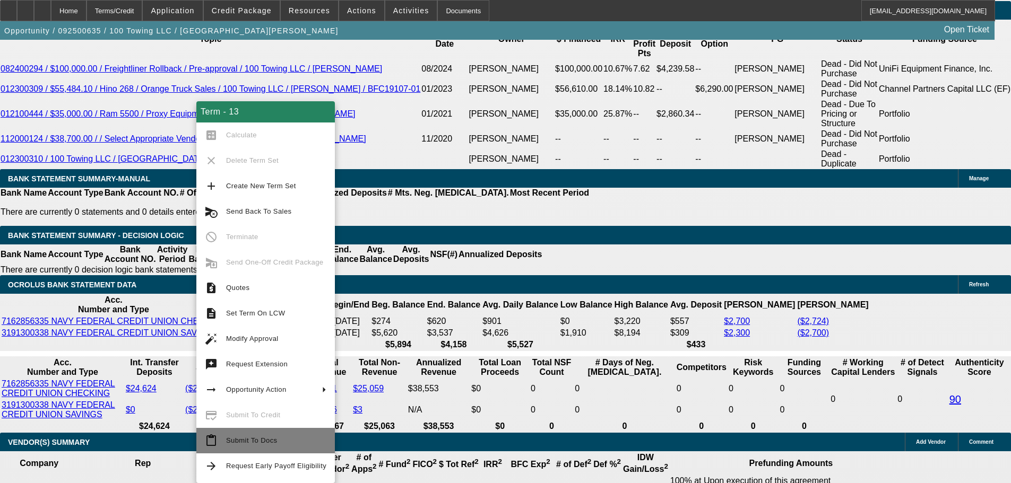
click at [275, 444] on span "Submit To Docs" at bounding box center [276, 441] width 100 height 13
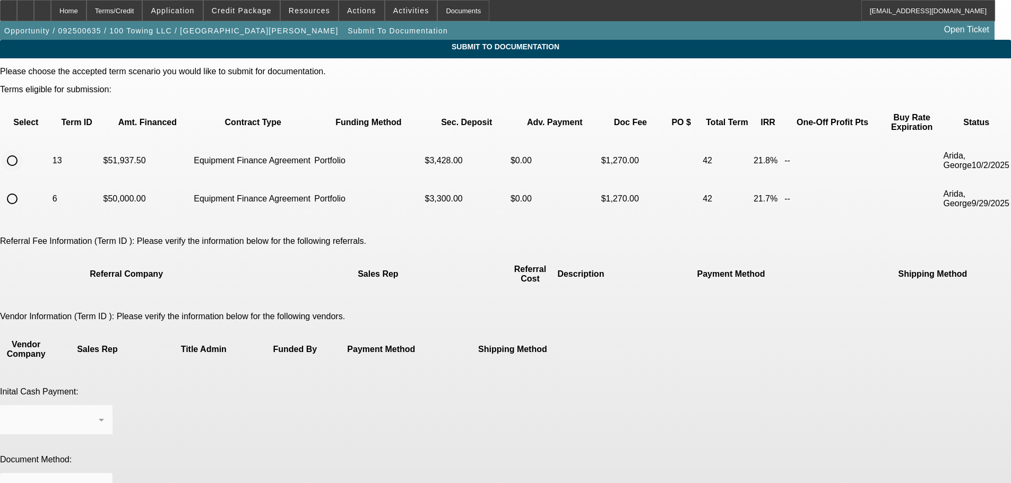
click at [23, 150] on input "radio" at bounding box center [12, 160] width 21 height 21
radio input "true"
click at [99, 482] on div at bounding box center [53, 488] width 90 height 13
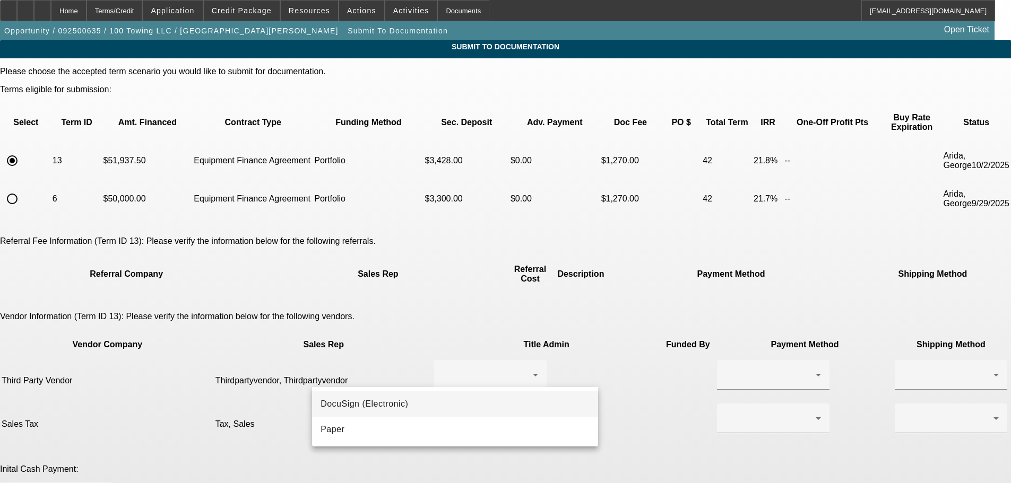
click at [410, 402] on mat-option "DocuSign (Electronic)" at bounding box center [455, 404] width 286 height 25
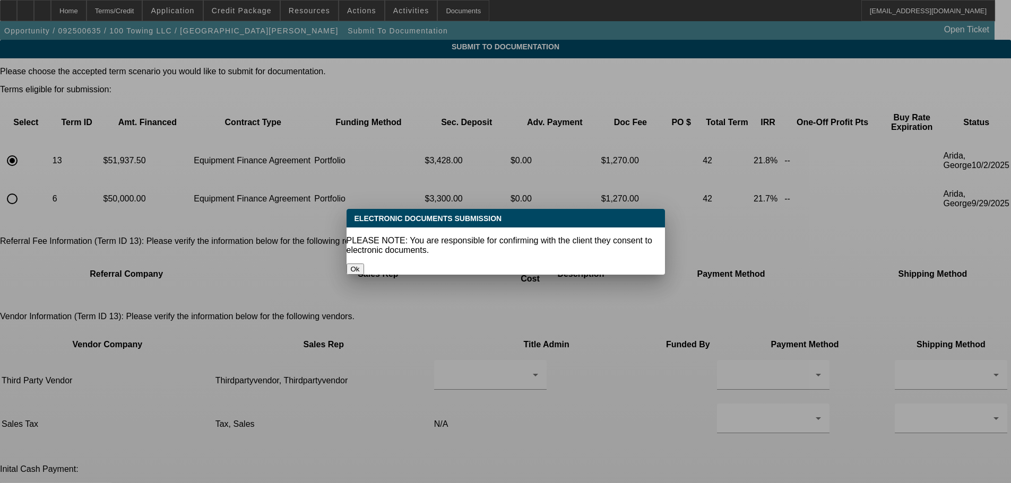
click at [364, 264] on button "Ok" at bounding box center [355, 269] width 18 height 11
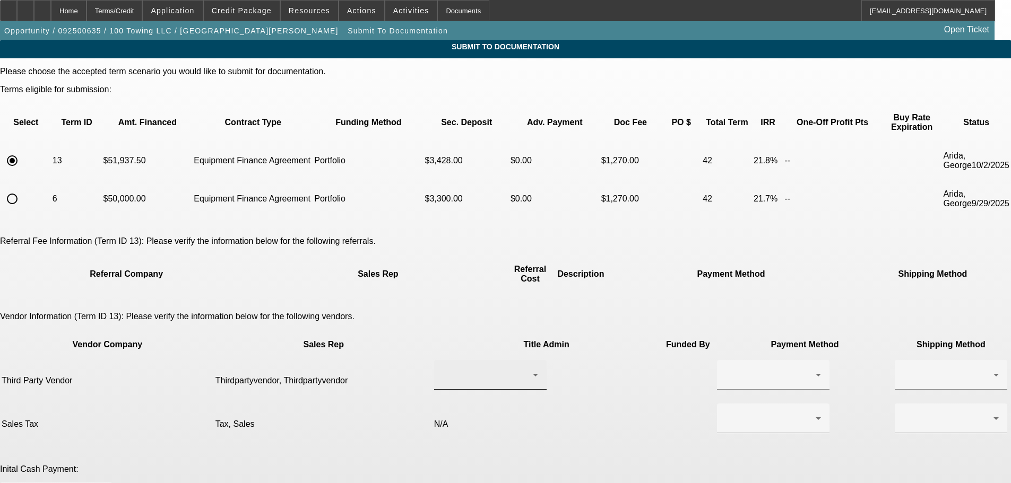
click at [445, 369] on div at bounding box center [488, 375] width 90 height 13
click at [473, 358] on span "Thirdpartyvendor, Thirdpartyvendor" at bounding box center [459, 355] width 108 height 25
click at [812, 369] on icon at bounding box center [818, 375] width 13 height 13
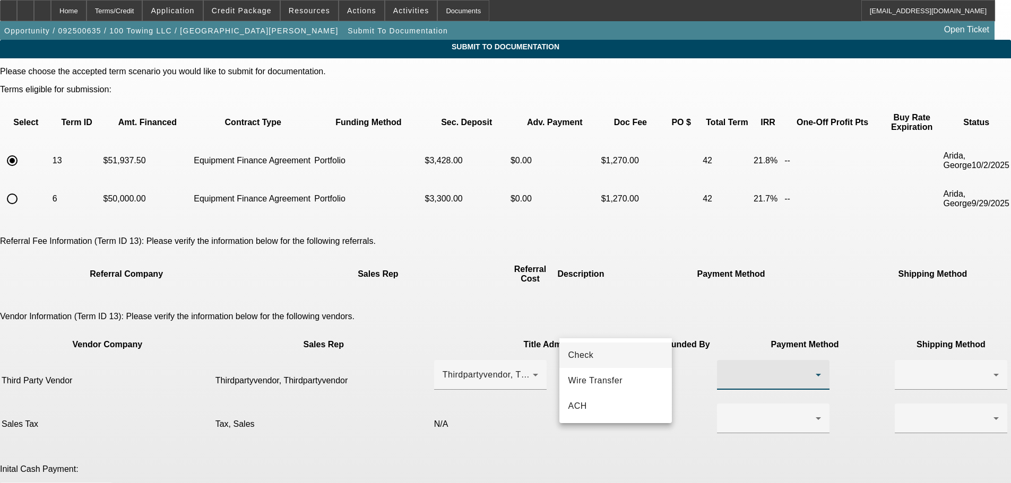
click at [621, 356] on mat-option "Check" at bounding box center [615, 355] width 112 height 25
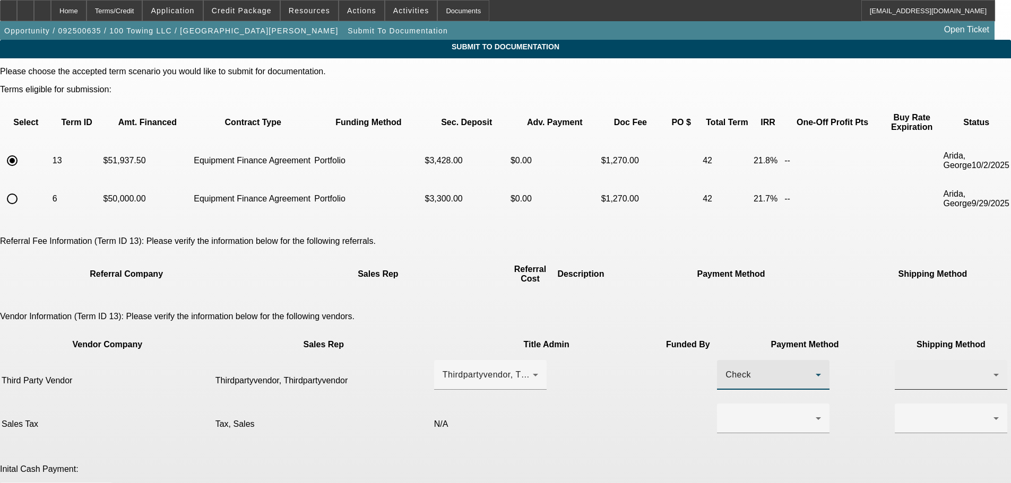
click at [903, 360] on div at bounding box center [951, 375] width 96 height 30
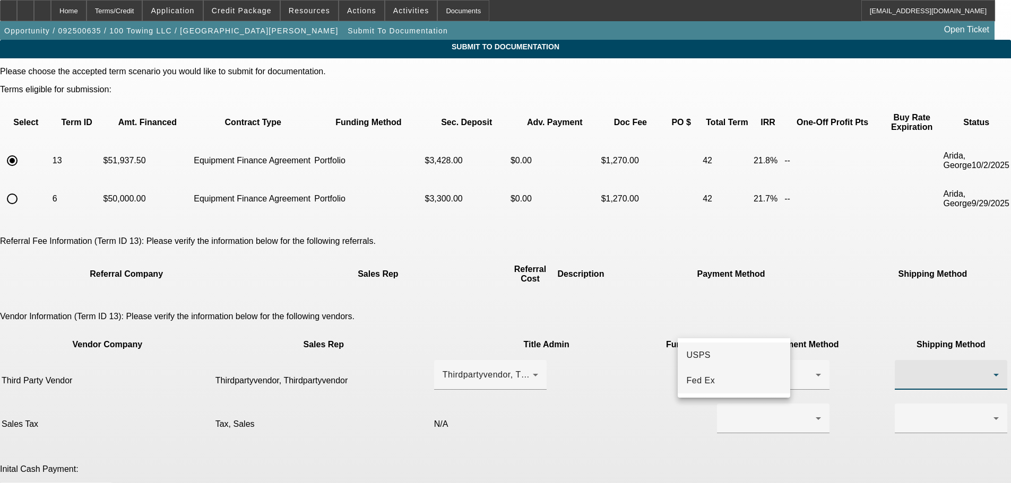
click at [732, 381] on mat-option "Fed Ex" at bounding box center [734, 380] width 112 height 25
click at [812, 412] on icon at bounding box center [818, 418] width 13 height 13
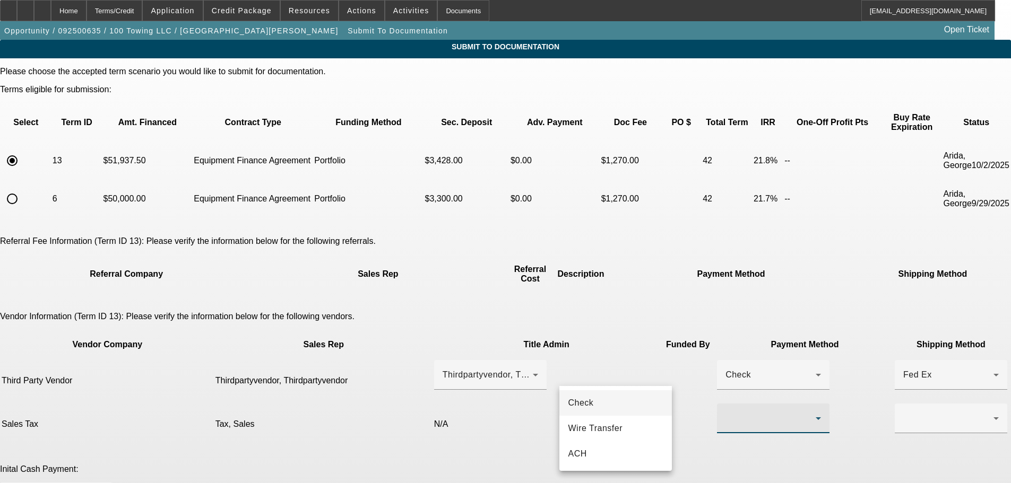
click at [609, 406] on mat-option "Check" at bounding box center [615, 403] width 112 height 25
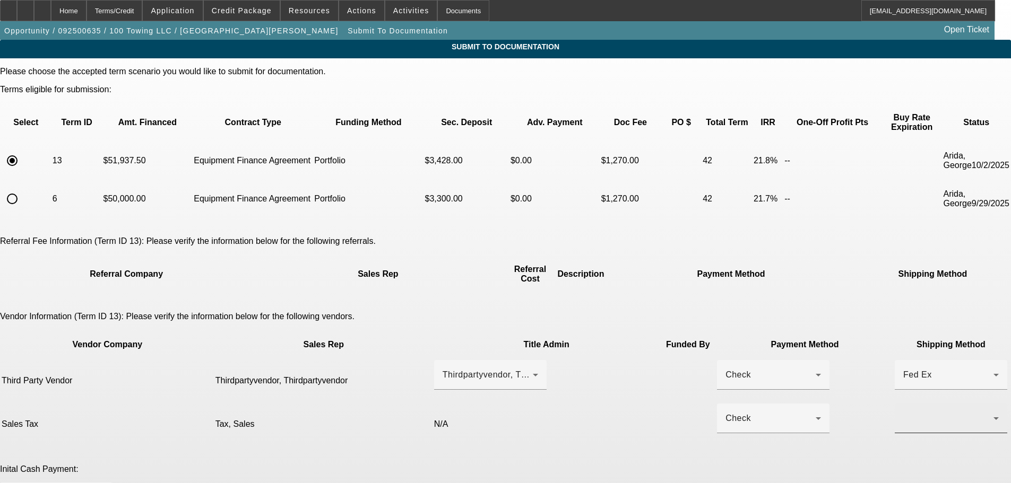
click at [903, 404] on div at bounding box center [951, 419] width 96 height 30
click at [729, 434] on mat-option "Fed Ex" at bounding box center [734, 428] width 112 height 25
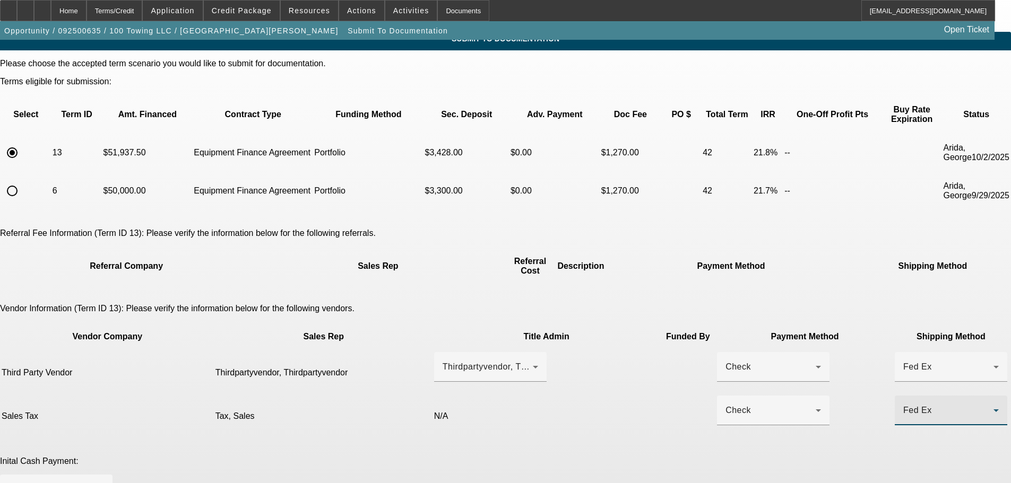
scroll to position [157, 0]
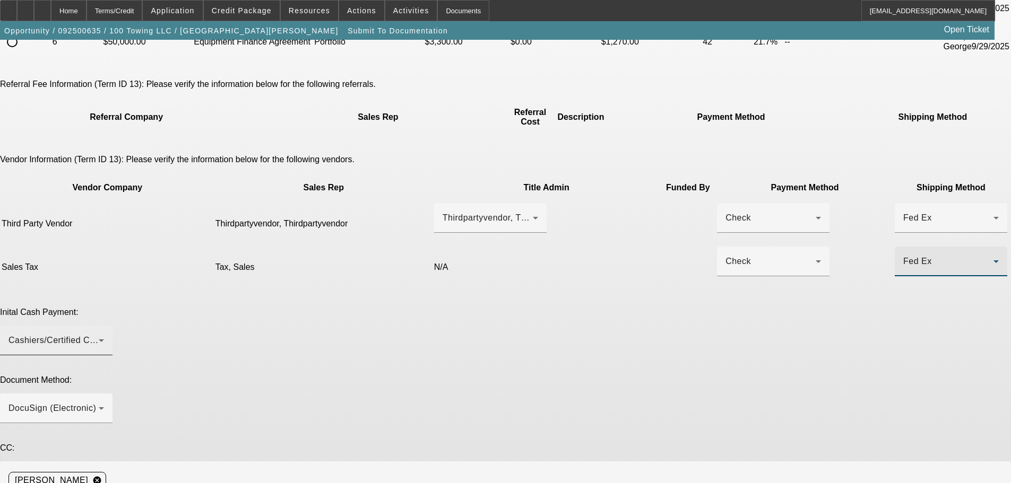
click at [104, 326] on div "Cashiers/Certified Check" at bounding box center [56, 341] width 96 height 30
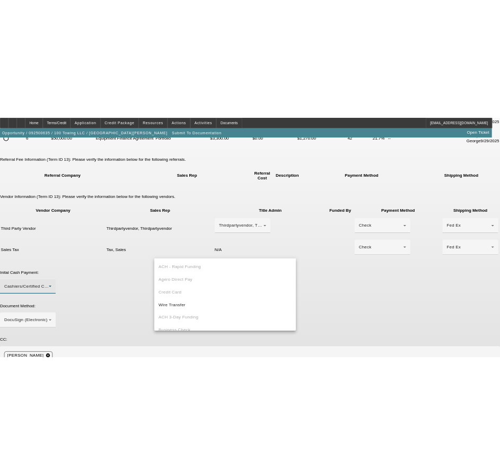
scroll to position [37, 0]
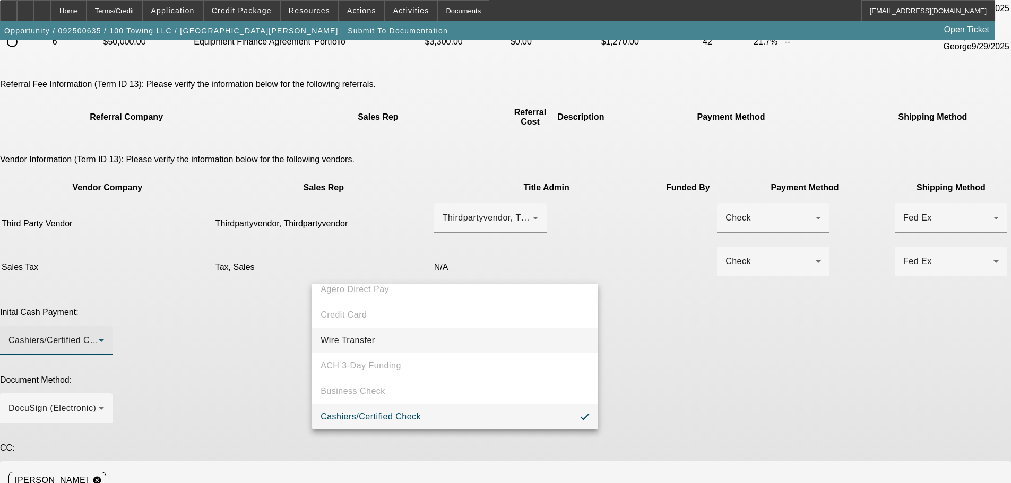
click at [429, 332] on mat-option "Wire Transfer" at bounding box center [455, 340] width 286 height 25
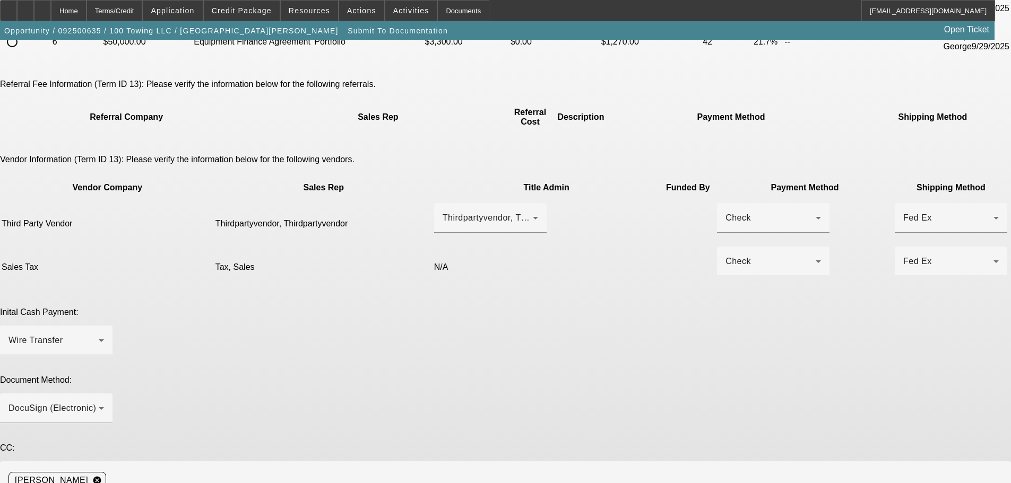
click at [265, 5] on span at bounding box center [242, 10] width 76 height 25
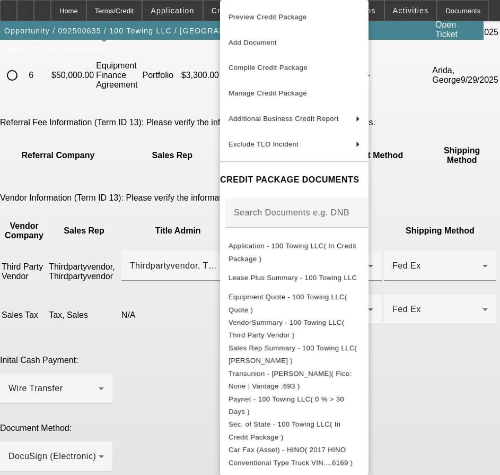
click at [82, 300] on div at bounding box center [250, 237] width 500 height 475
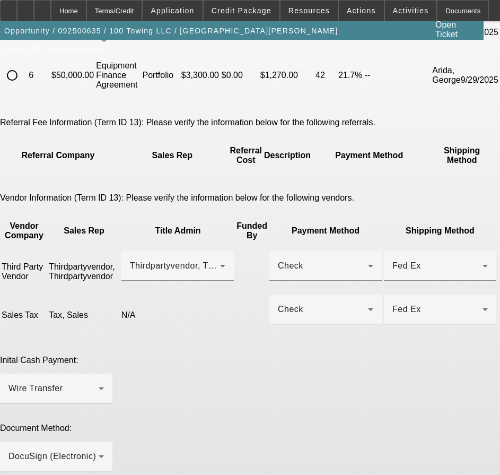
click at [253, 11] on span "Credit Package" at bounding box center [242, 10] width 60 height 8
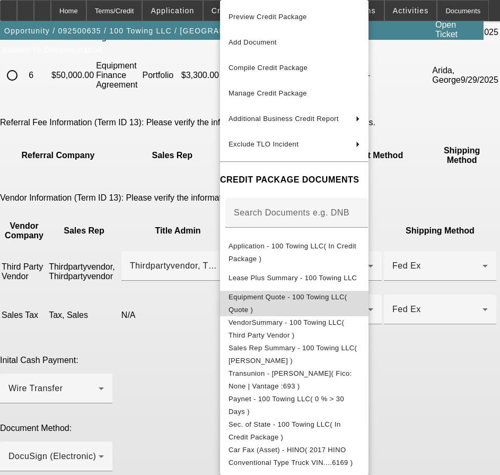
click at [305, 307] on button "Equipment Quote - 100 Towing LLC( Quote )" at bounding box center [294, 303] width 149 height 25
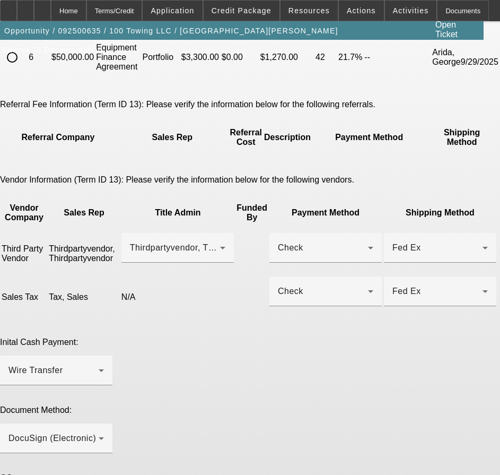
scroll to position [185, 0]
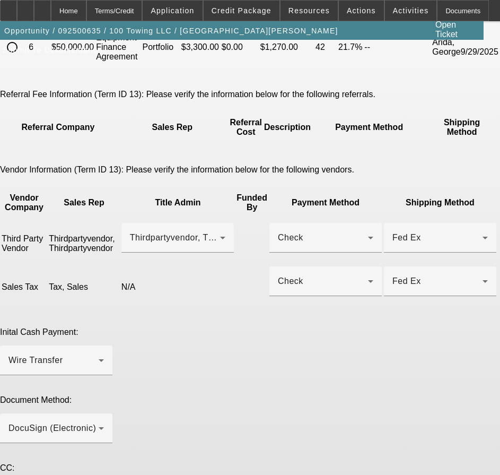
click at [242, 8] on span "Credit Package" at bounding box center [242, 10] width 60 height 8
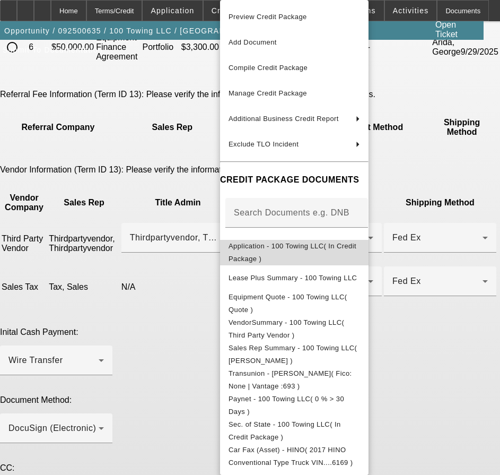
click at [282, 248] on span "Application - 100 Towing LLC( In Credit Package )" at bounding box center [293, 252] width 128 height 21
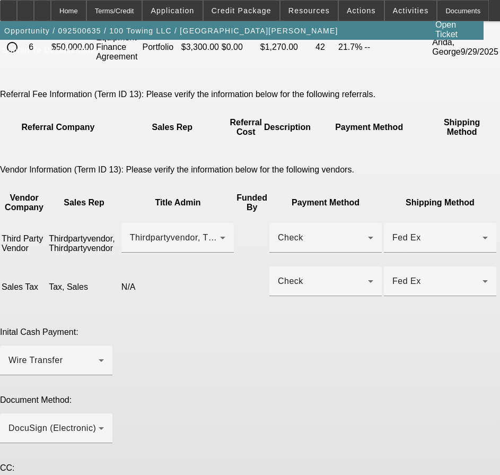
paste textarea "9727301409"
paste textarea "[EMAIL_ADDRESS][DOMAIN_NAME]"
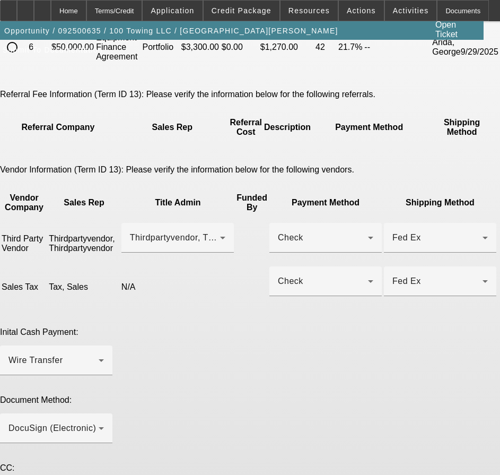
type textarea "Seller Contact: [EMAIL_ADDRESS][DOMAIN_NAME], [PHONE_NUMBER], OAB towing Servic…"
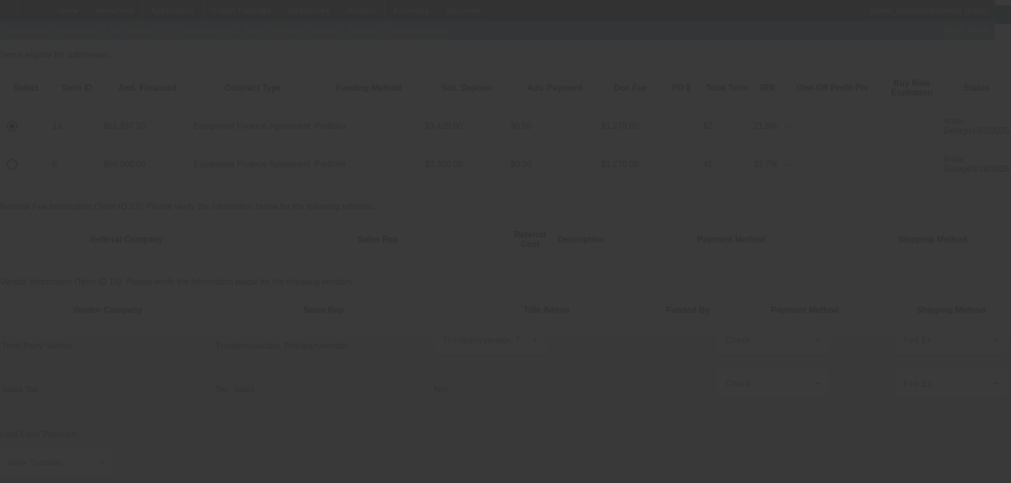
scroll to position [0, 0]
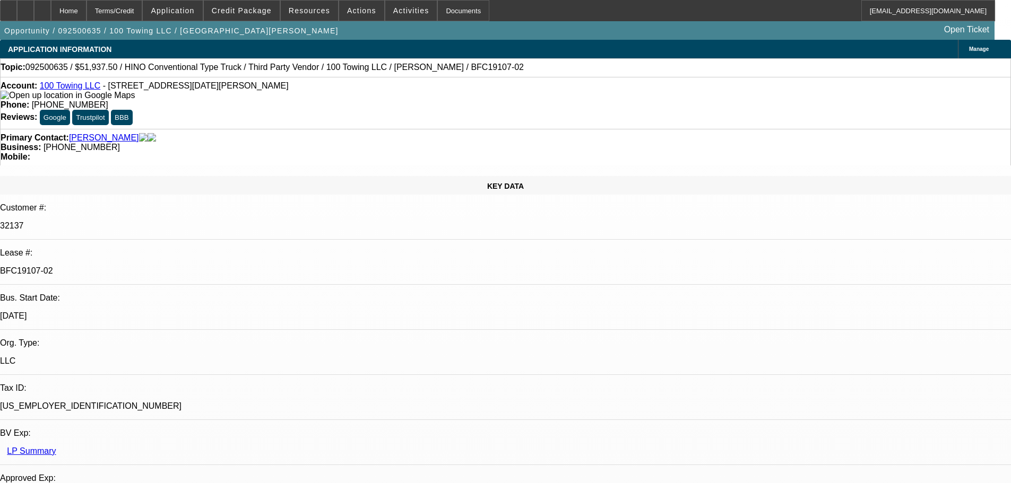
select select "0"
select select "2"
select select "0"
select select "6"
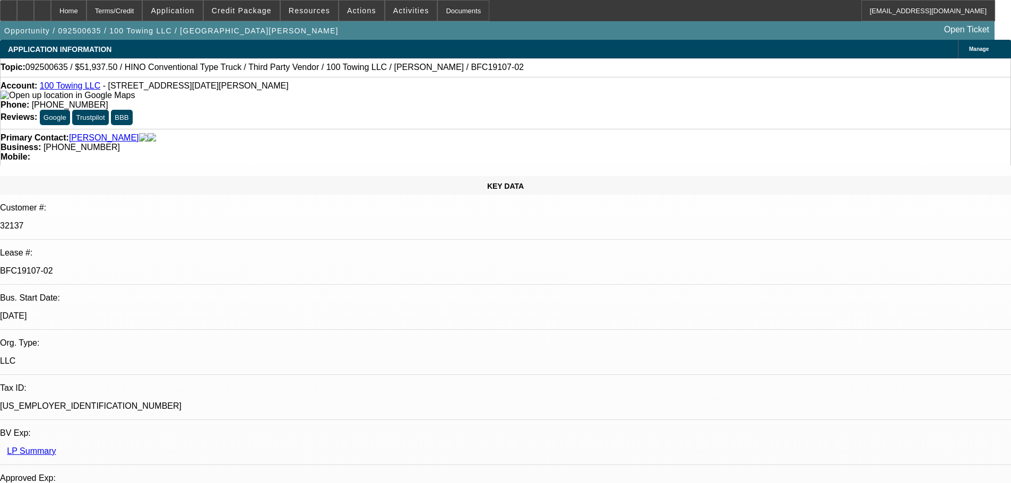
select select "0"
select select "2"
select select "0"
select select "6"
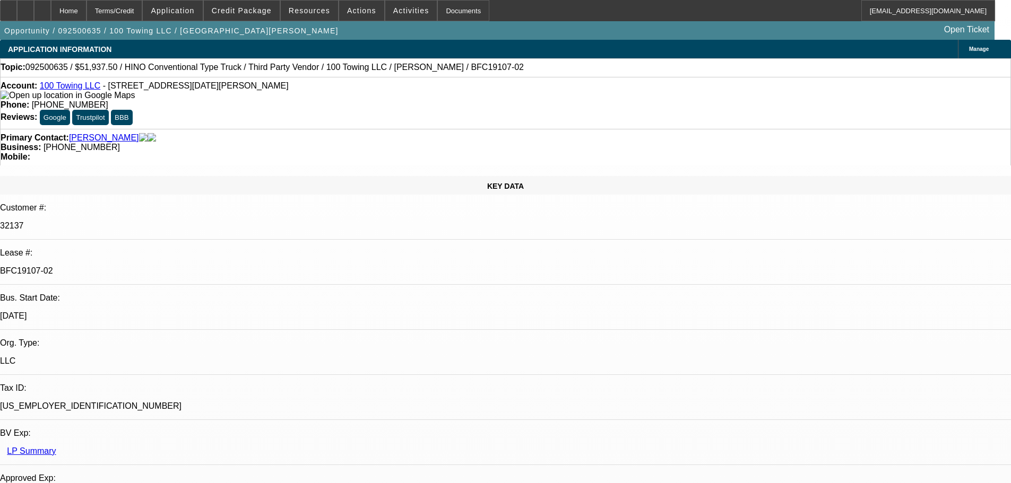
select select "2"
select select "0"
select select "6"
select select "0"
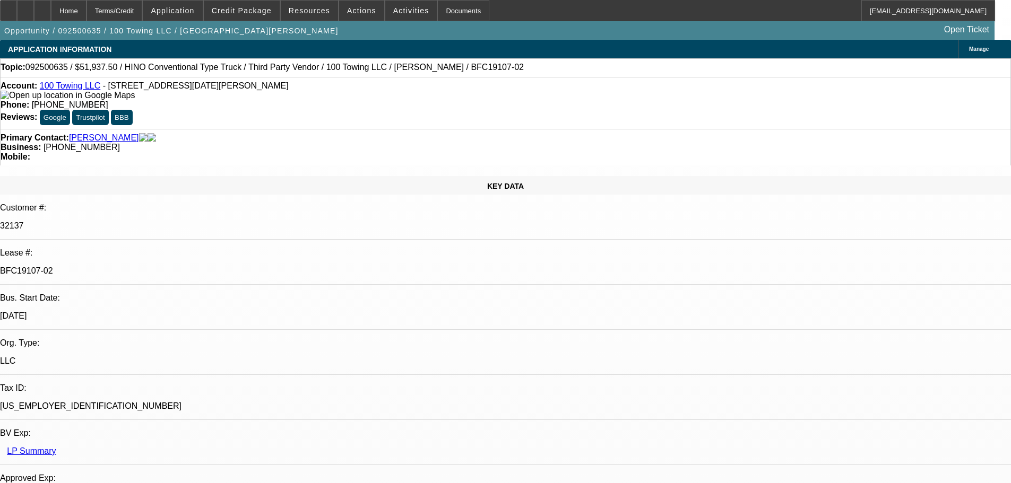
select select "0"
select select "3"
select select "0"
select select "6"
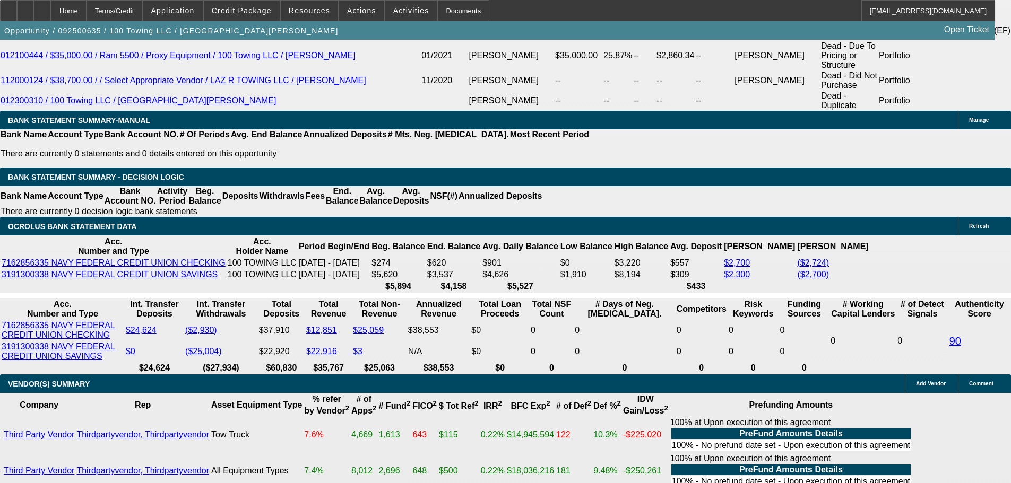
scroll to position [1220, 0]
